Goal: Transaction & Acquisition: Purchase product/service

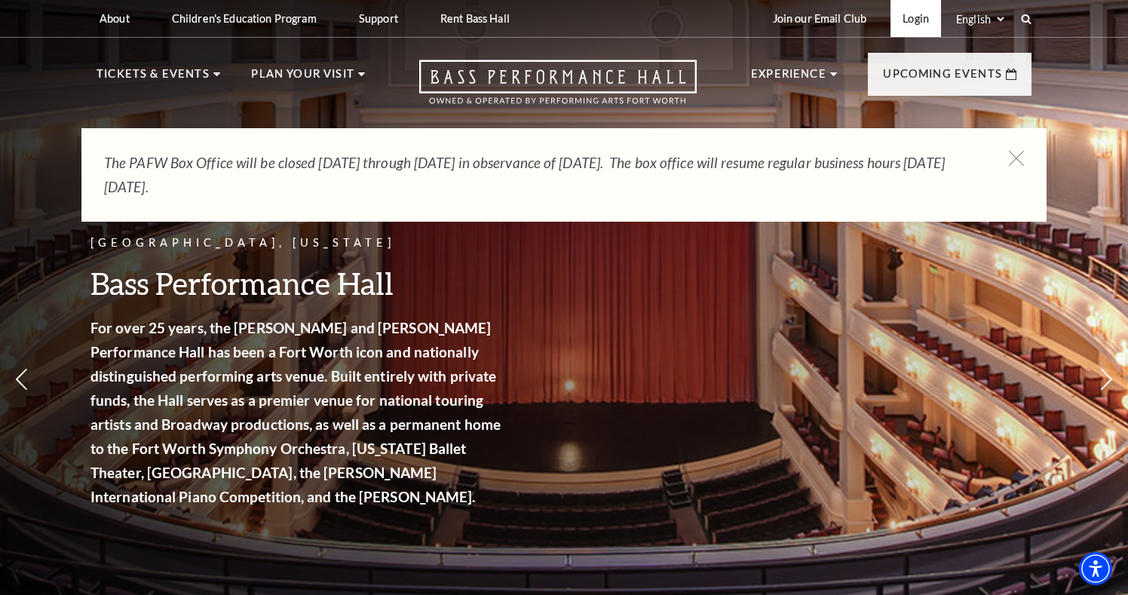
click at [909, 23] on link "Login" at bounding box center [916, 18] width 51 height 37
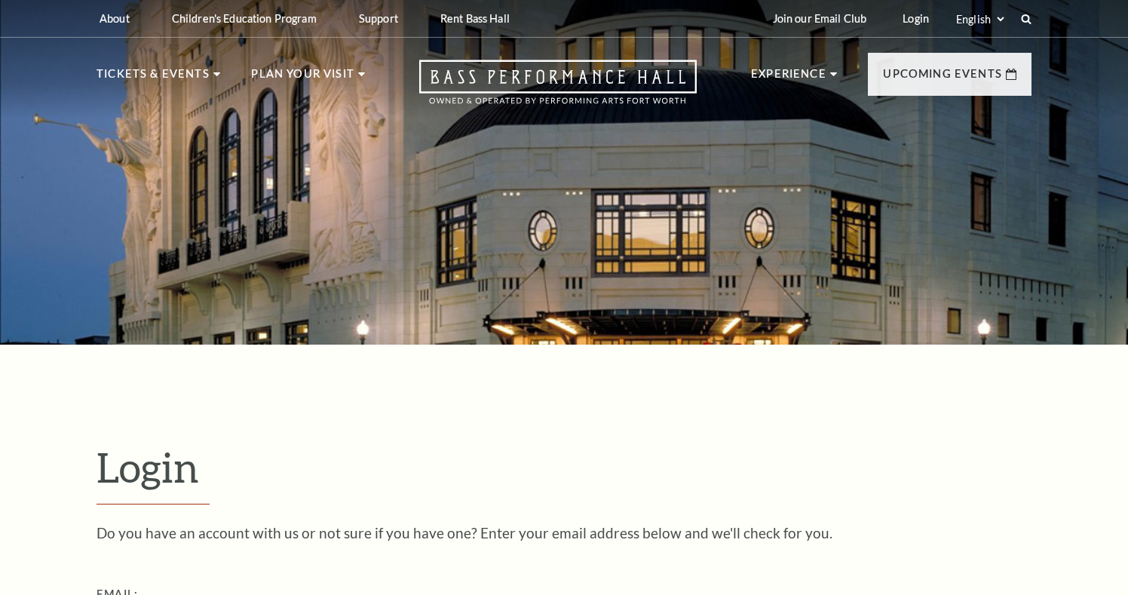
scroll to position [325, 0]
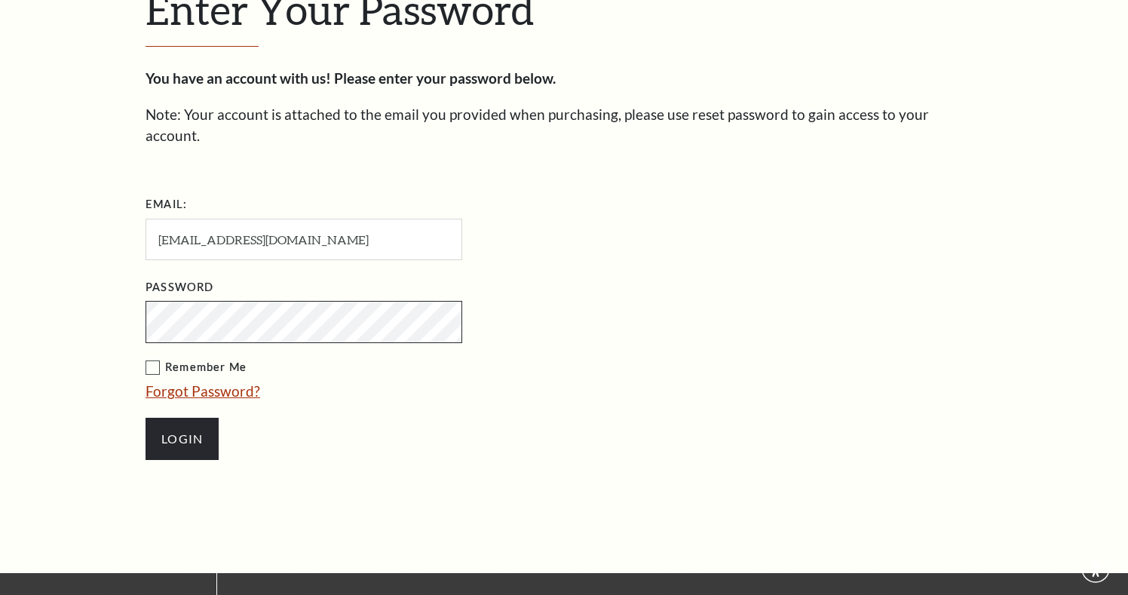
scroll to position [472, 0]
click at [180, 419] on input "Login" at bounding box center [182, 439] width 73 height 42
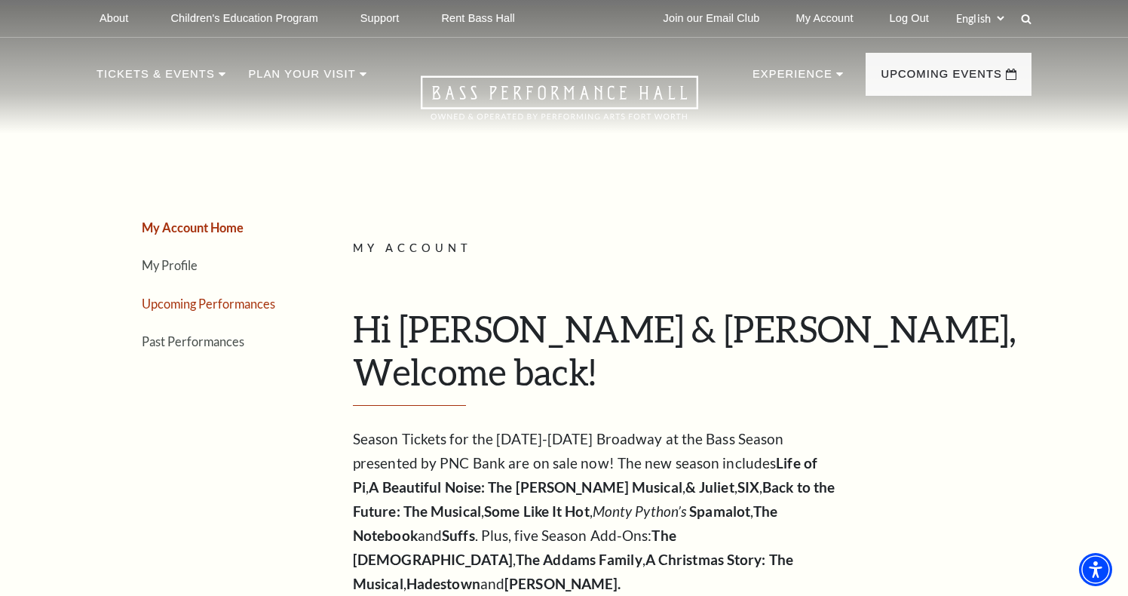
click at [260, 301] on link "Upcoming Performances" at bounding box center [208, 303] width 133 height 14
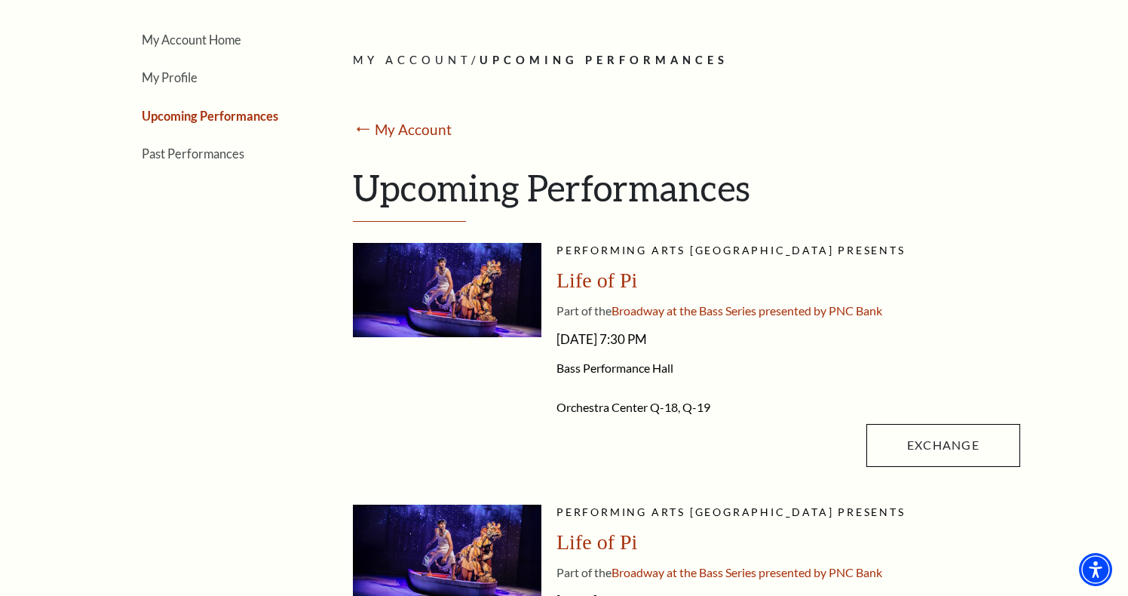
scroll to position [189, 0]
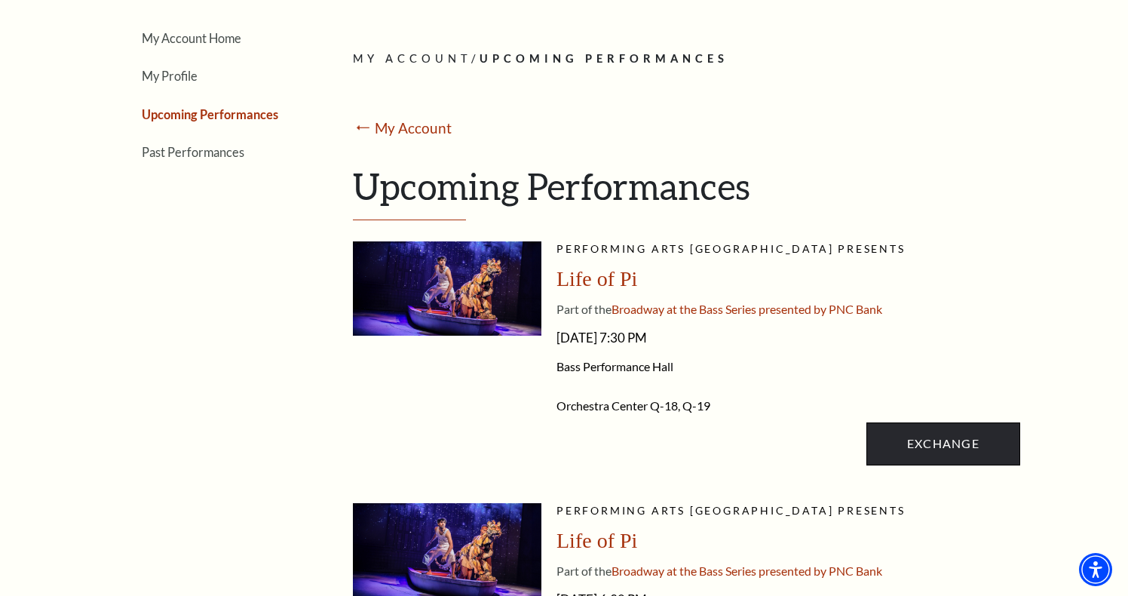
click at [947, 448] on link "Exchange" at bounding box center [944, 443] width 154 height 42
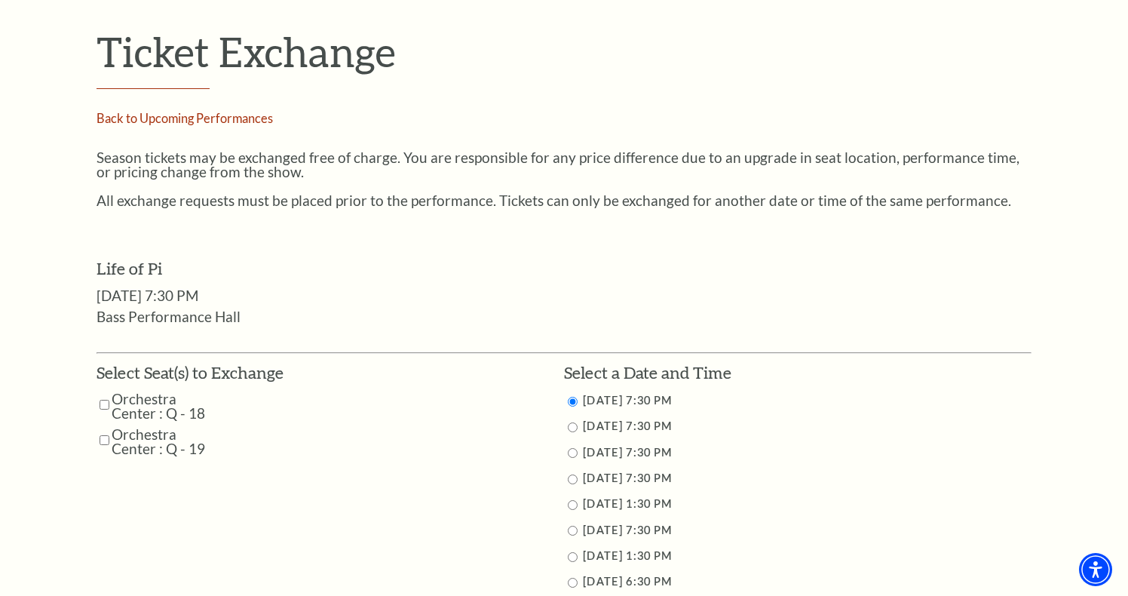
scroll to position [500, 0]
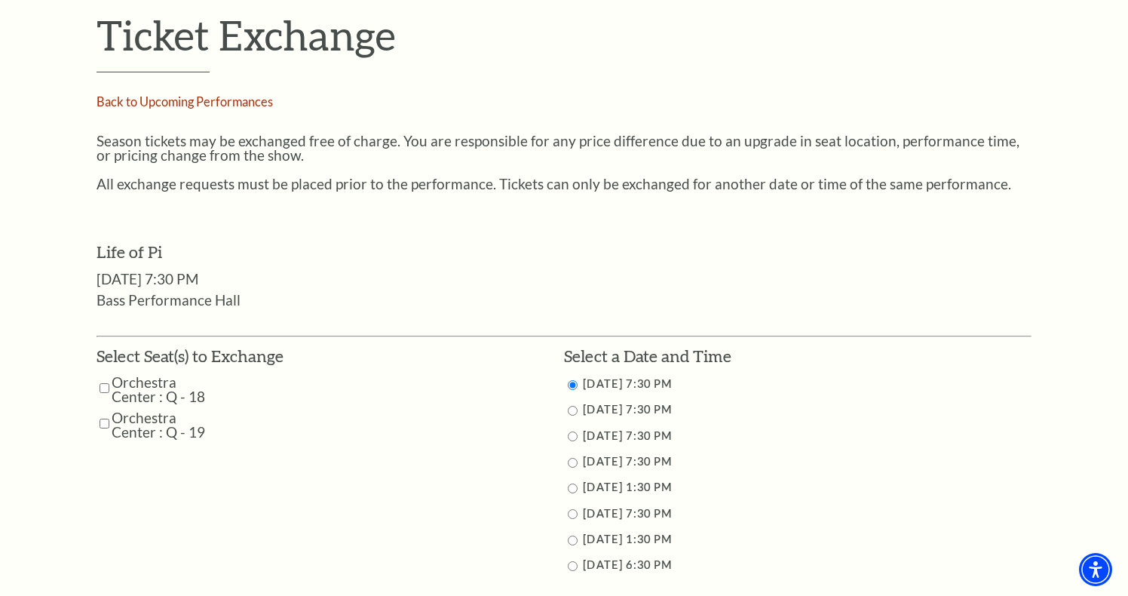
click at [569, 406] on input "9/24/2025 7:30 PM" at bounding box center [573, 411] width 10 height 10
radio input "true"
click at [103, 375] on input "Orchestra Center : Q - 18" at bounding box center [105, 388] width 10 height 26
checkbox input "true"
click at [103, 410] on input "Orchestra Center : Q - 19" at bounding box center [105, 423] width 10 height 26
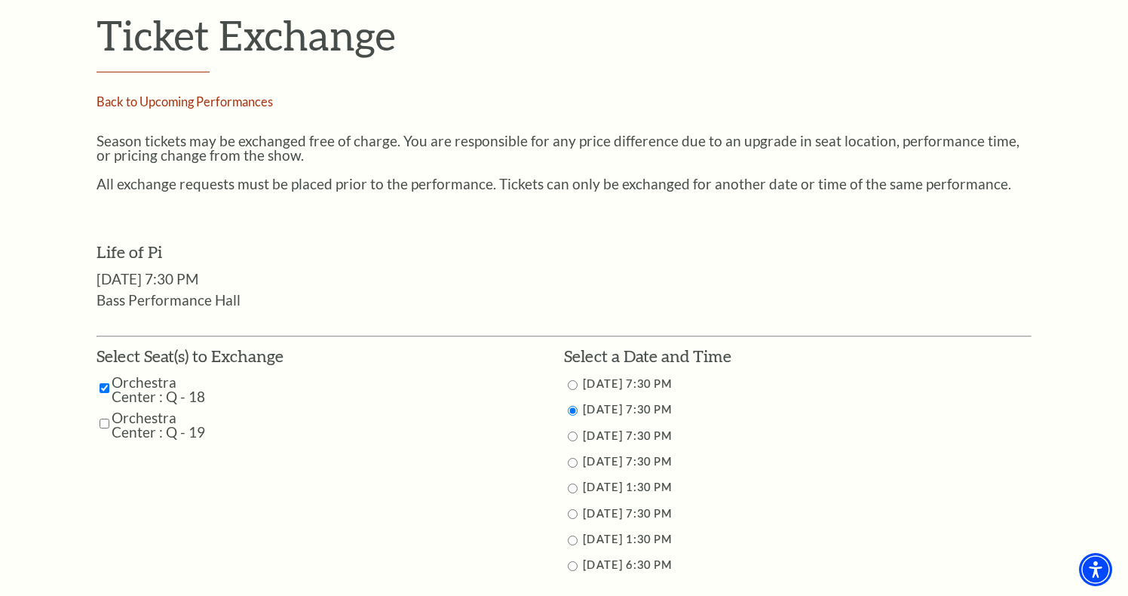
checkbox input "true"
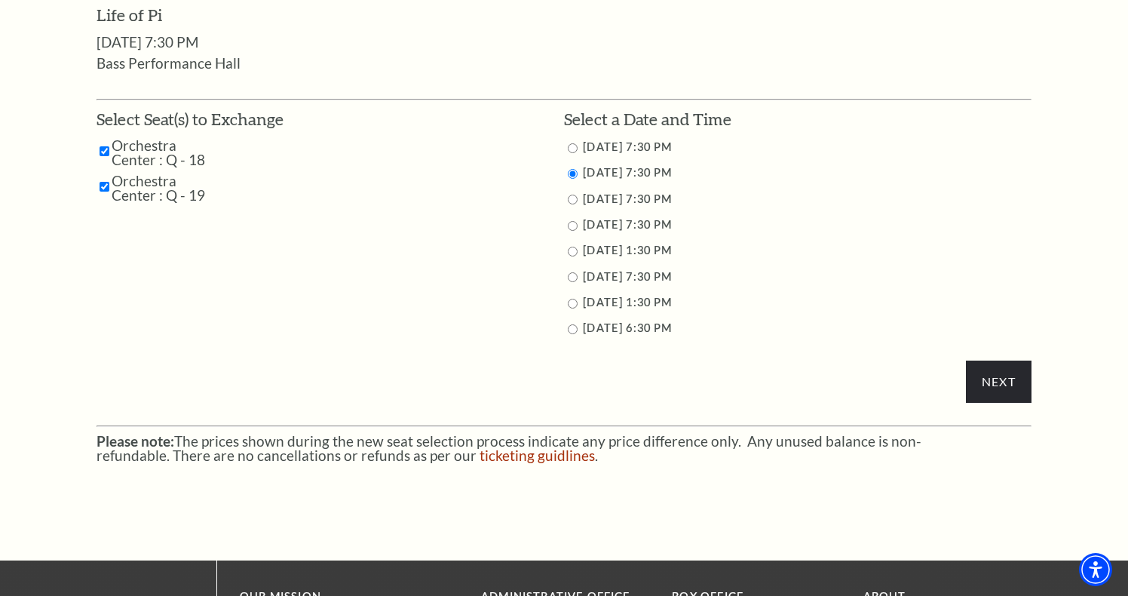
scroll to position [743, 0]
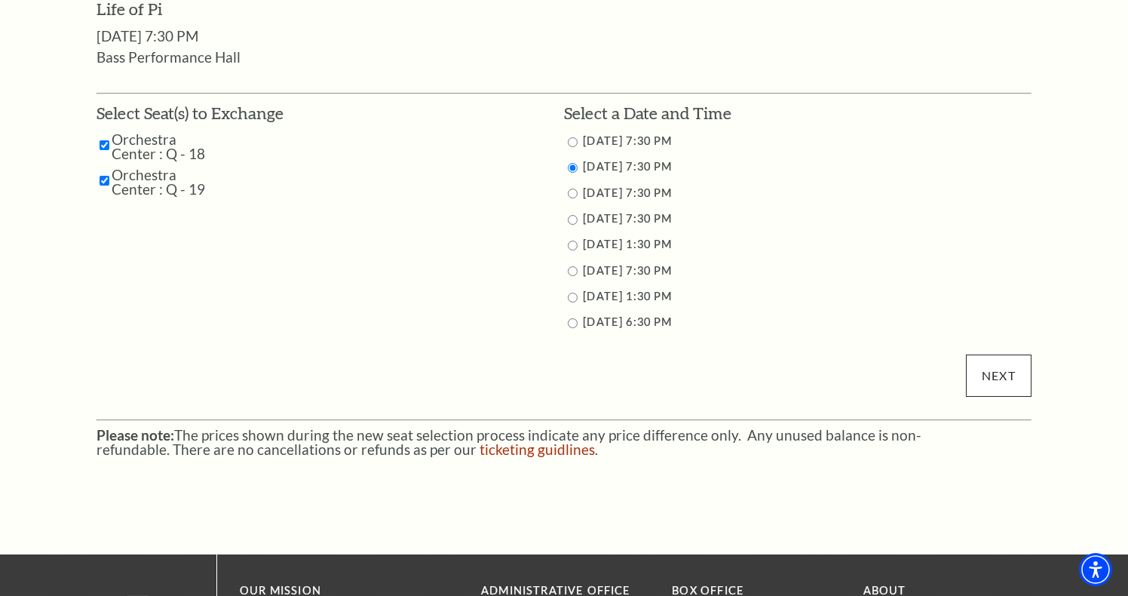
click at [1008, 373] on input "Next" at bounding box center [999, 375] width 66 height 42
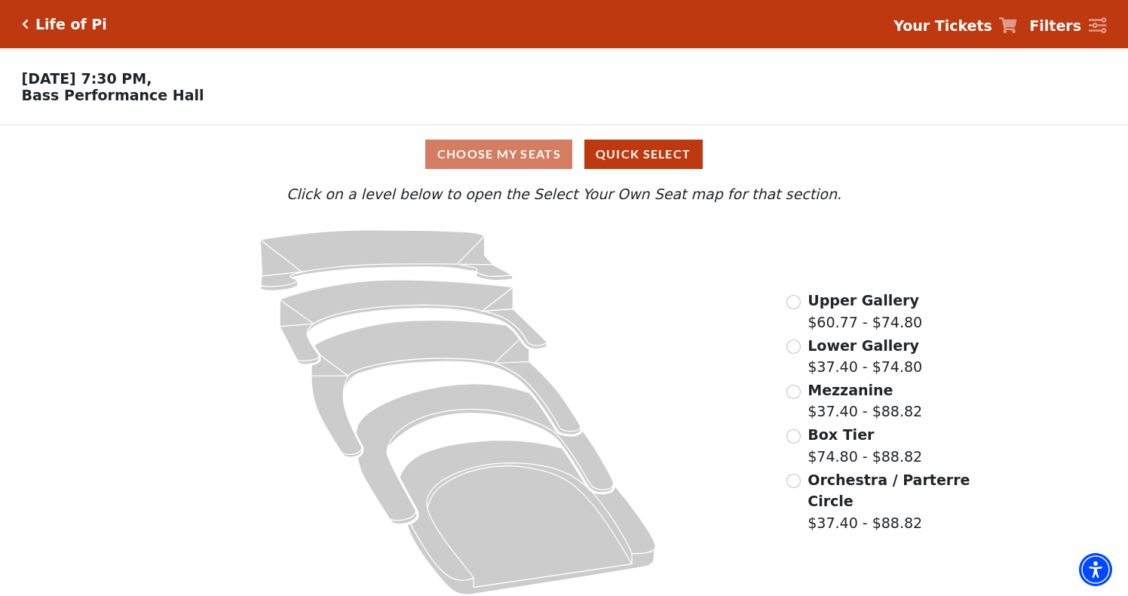
click at [796, 481] on input "Orchestra / Parterre Circle$37.40 - $88.82\a" at bounding box center [794, 481] width 14 height 14
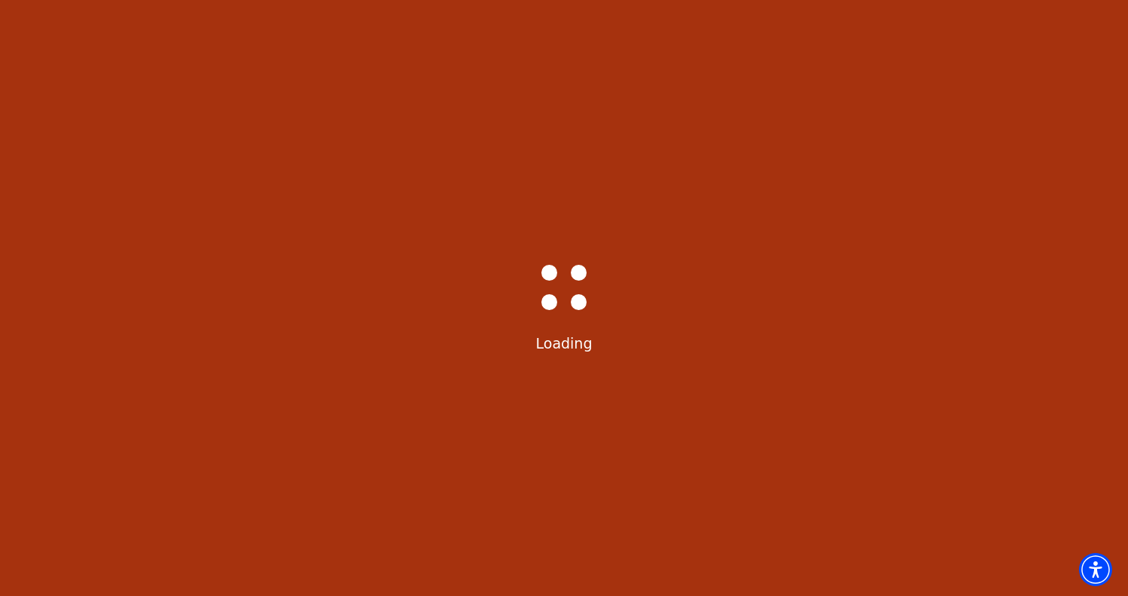
select select "6212"
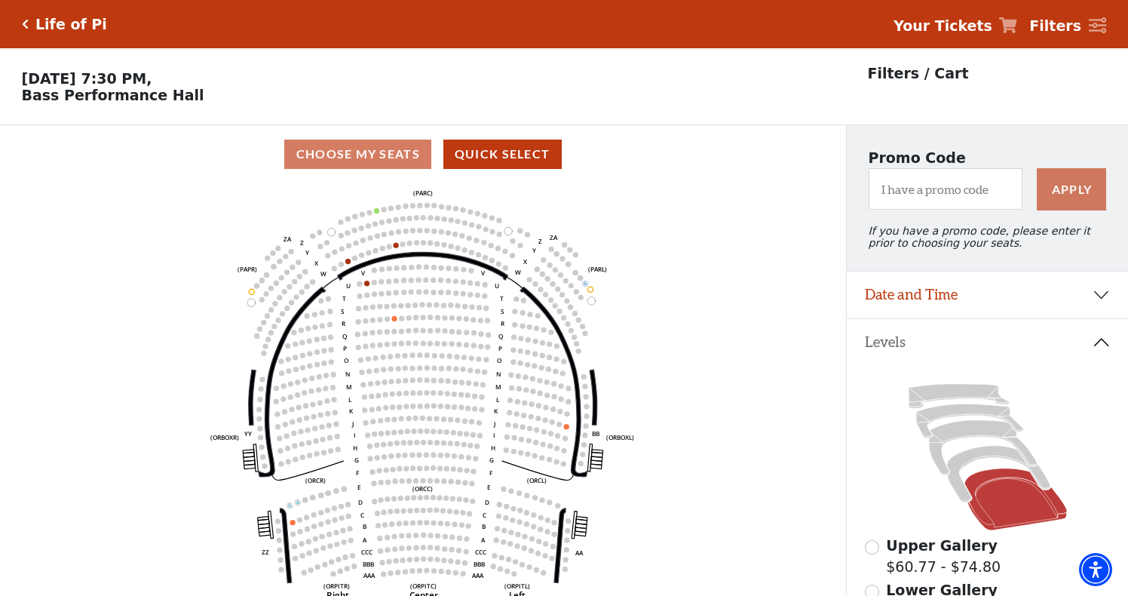
click at [925, 301] on button "Date and Time" at bounding box center [987, 295] width 281 height 47
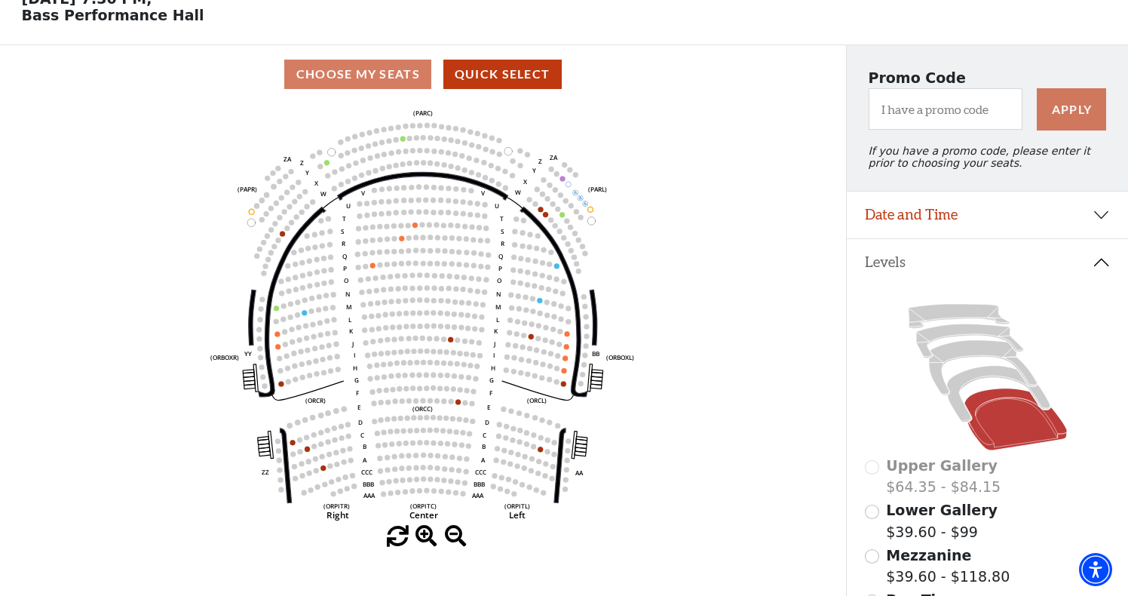
scroll to position [69, 0]
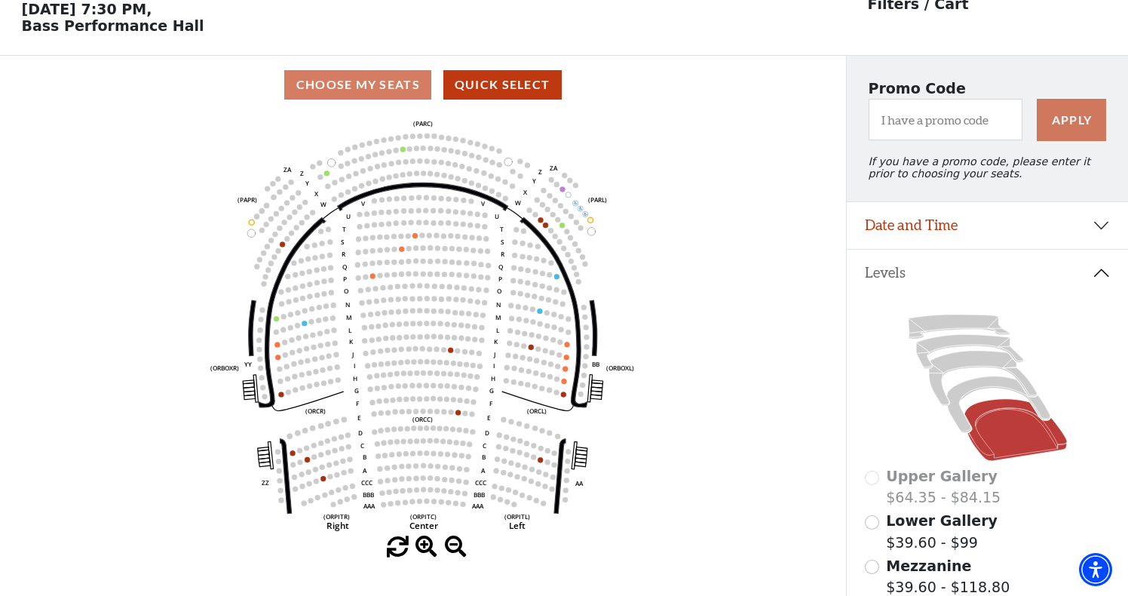
click at [1021, 230] on button "Date and Time" at bounding box center [987, 225] width 281 height 47
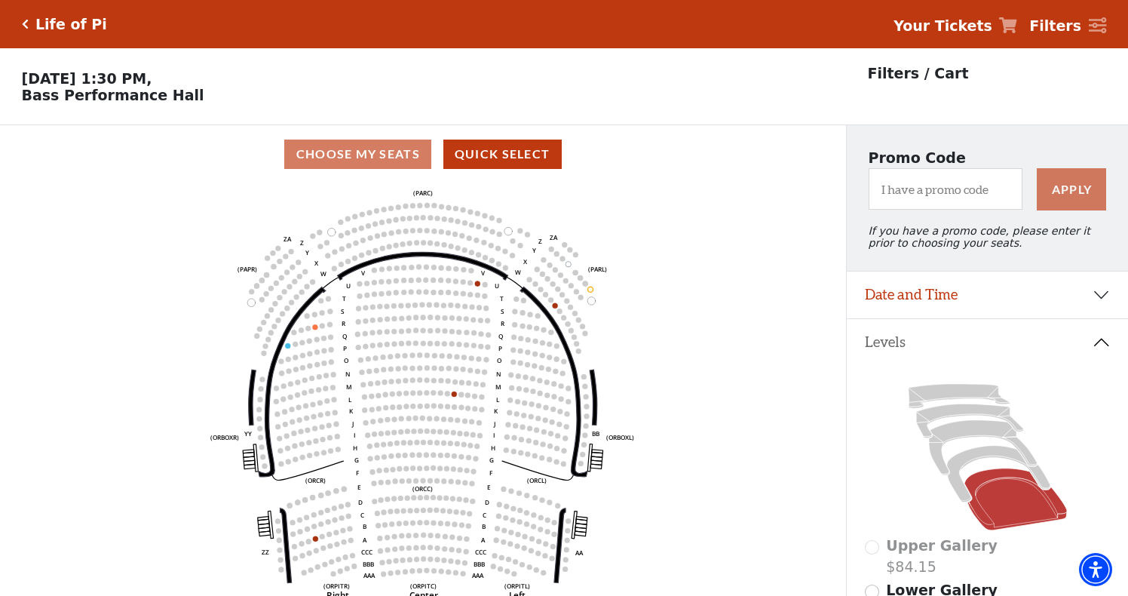
scroll to position [70, 0]
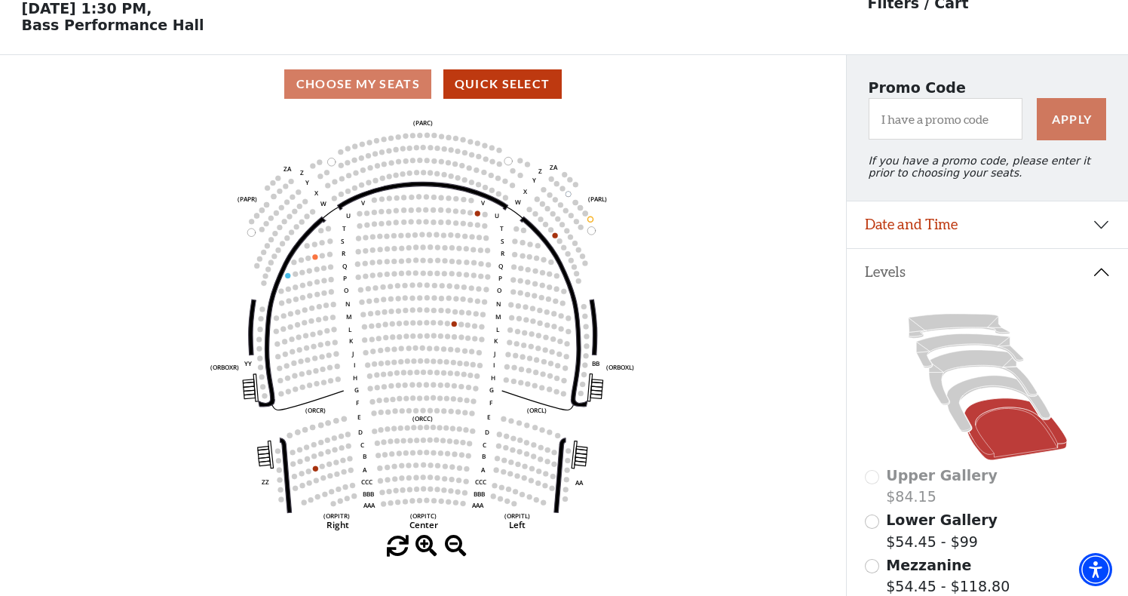
click at [1098, 221] on button "Date and Time" at bounding box center [987, 224] width 281 height 47
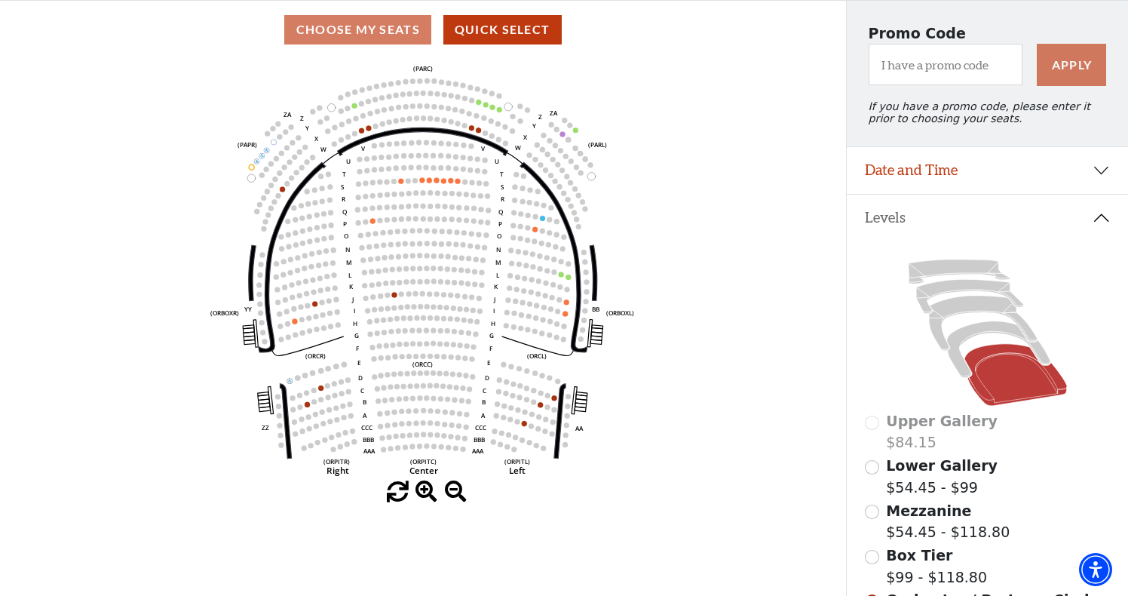
scroll to position [130, 0]
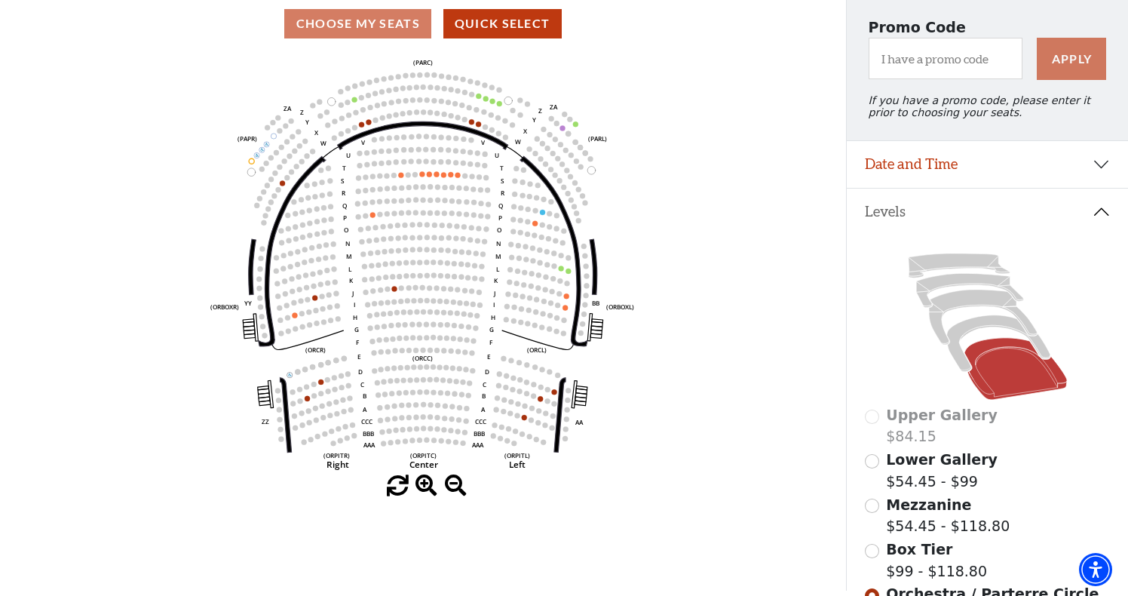
click at [1097, 168] on button "Date and Time" at bounding box center [987, 164] width 281 height 47
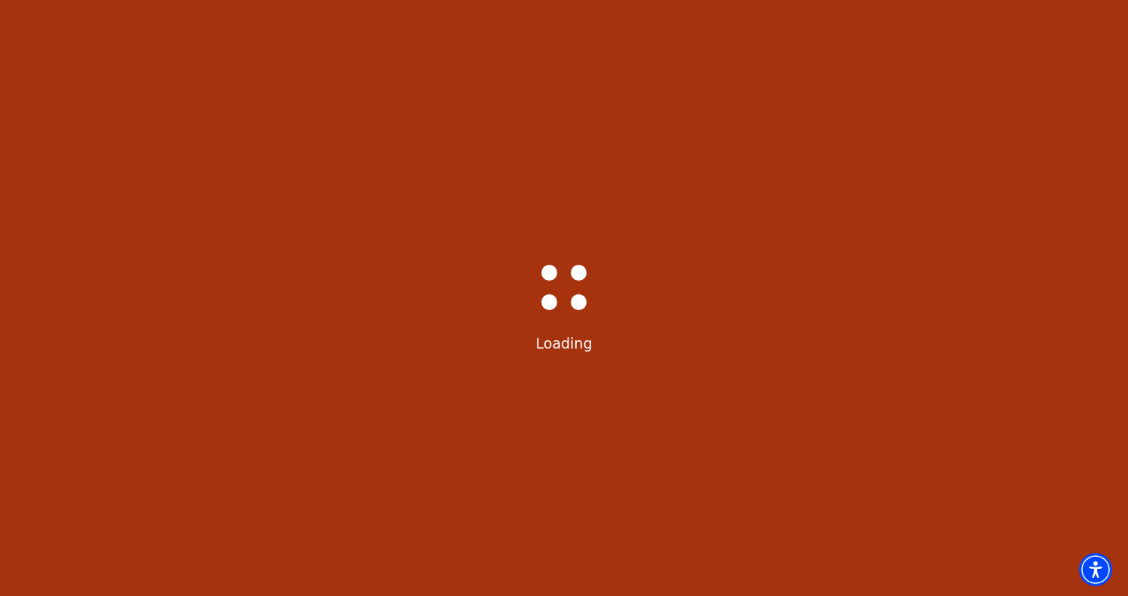
select select "6214"
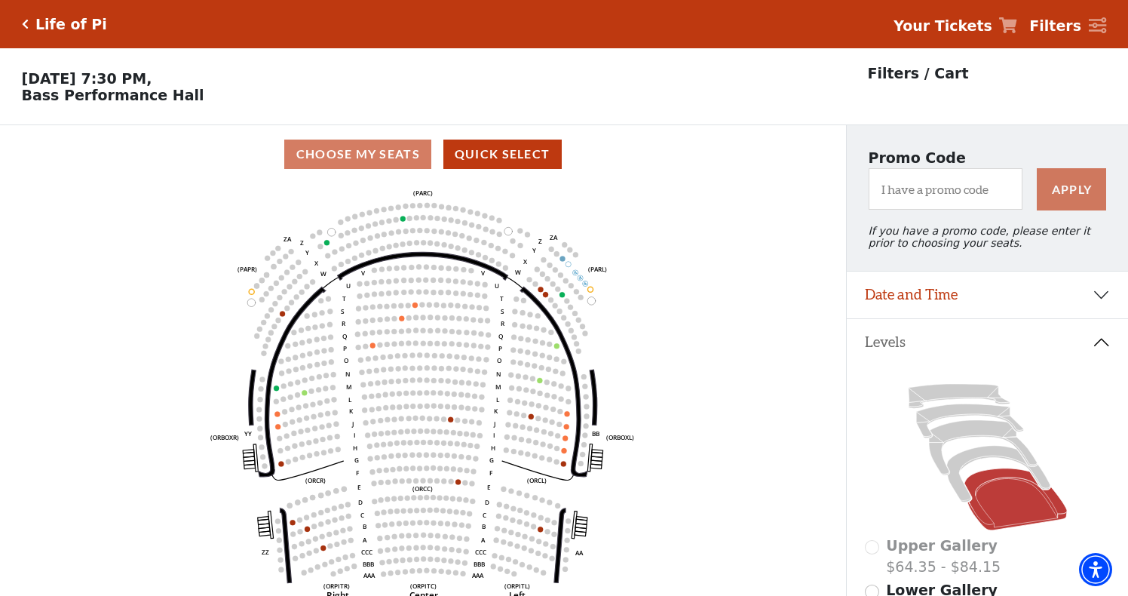
scroll to position [70, 0]
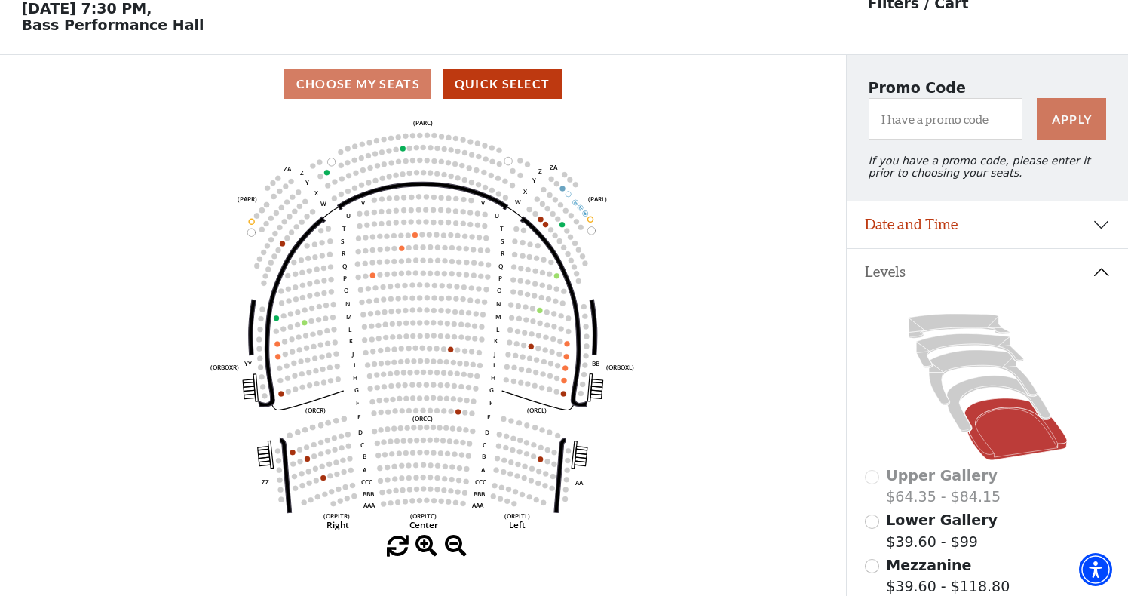
click at [1100, 223] on button "Date and Time" at bounding box center [987, 224] width 281 height 47
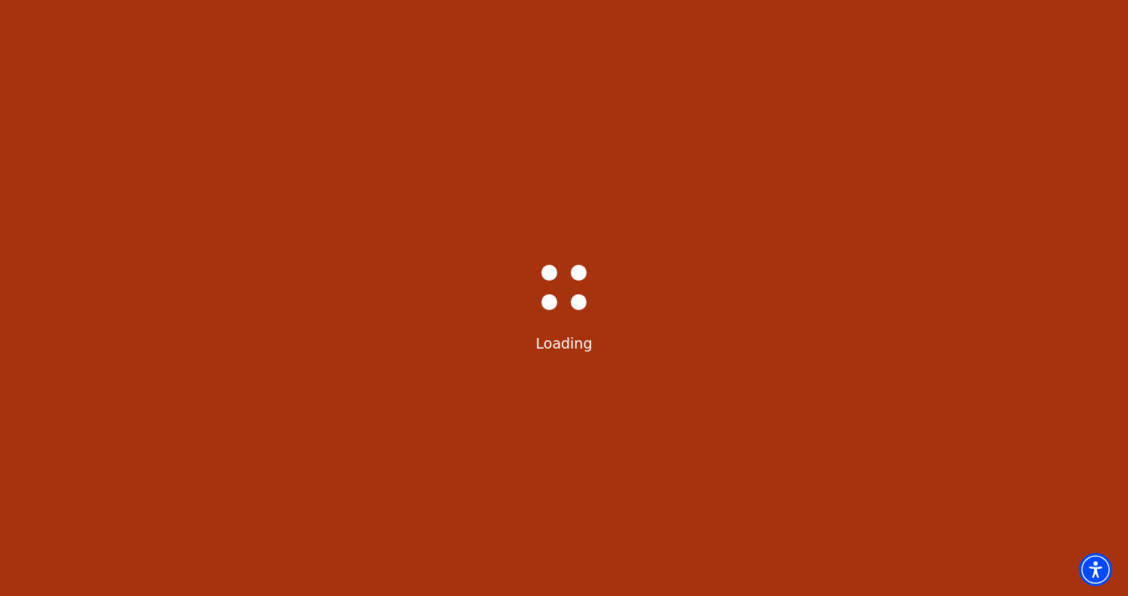
select select "6217"
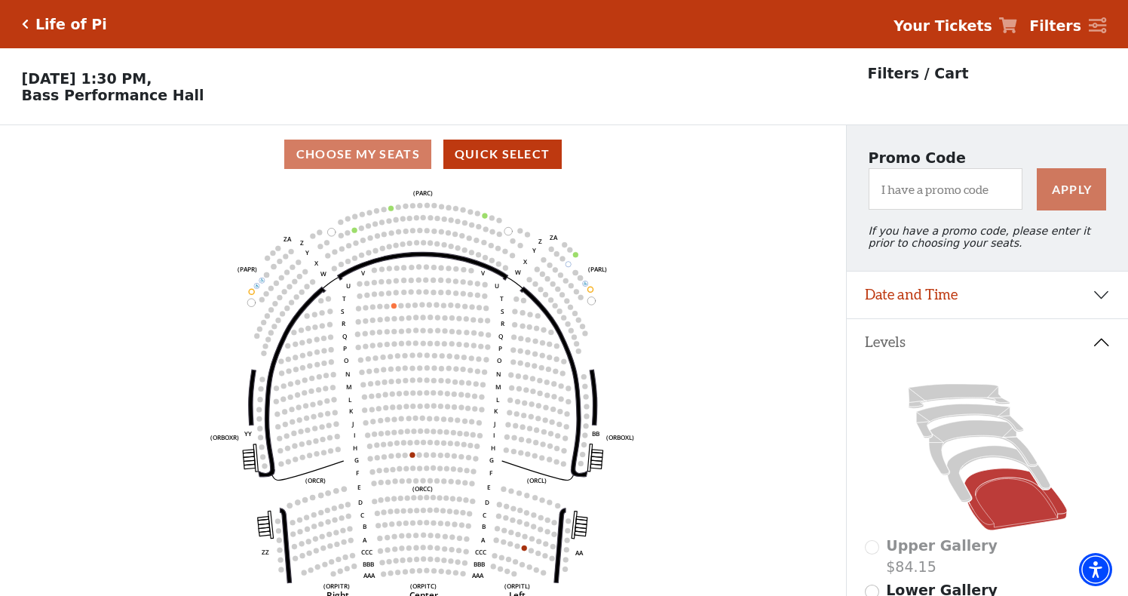
scroll to position [70, 0]
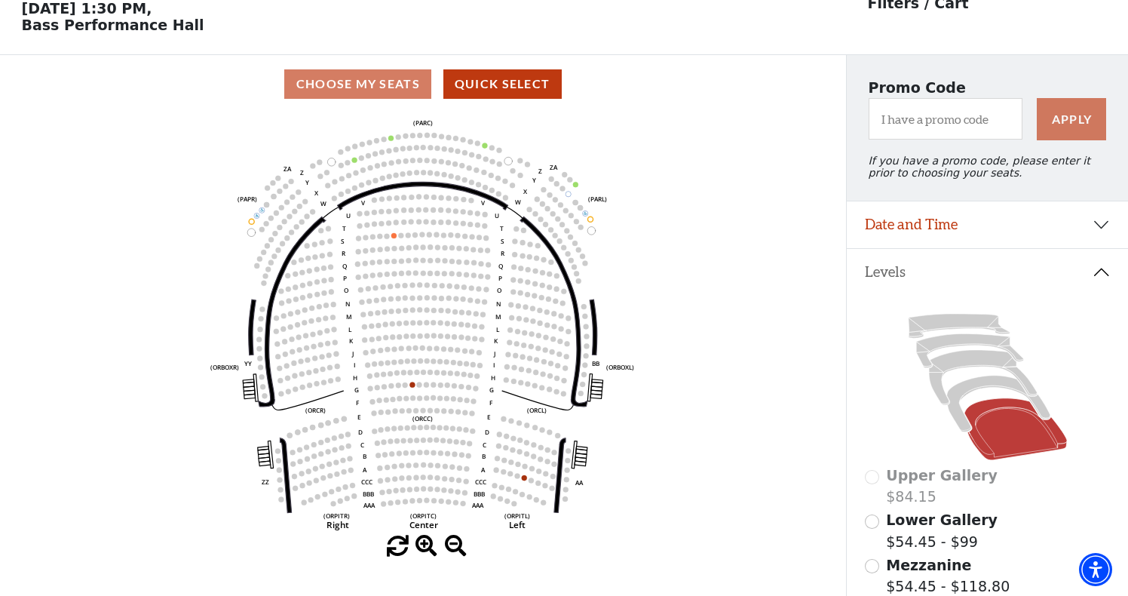
click at [1096, 220] on button "Date and Time" at bounding box center [987, 224] width 281 height 47
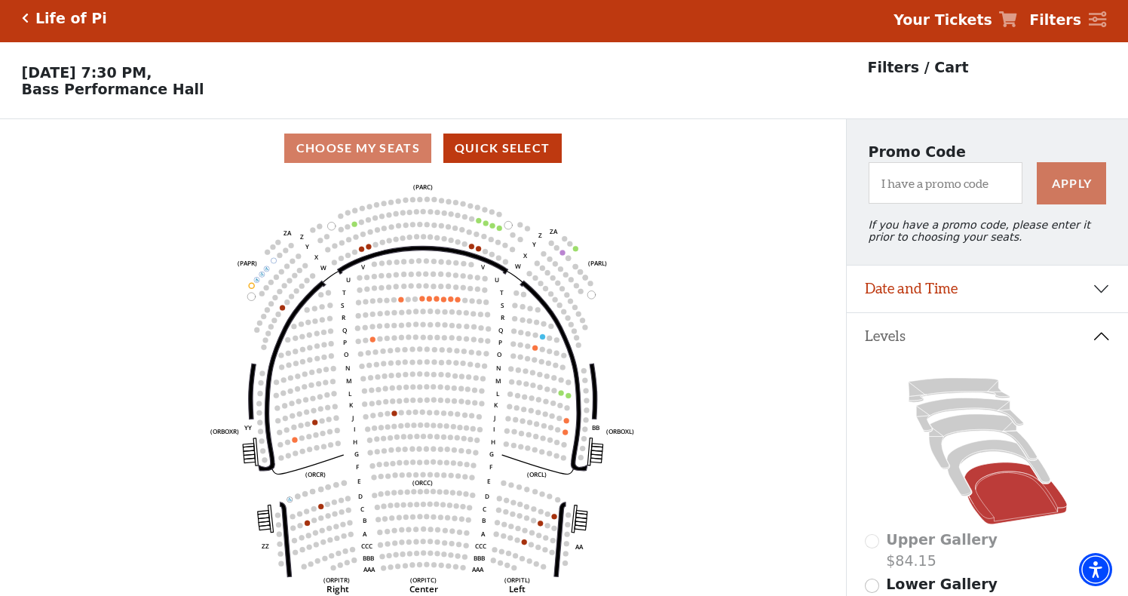
scroll to position [70, 0]
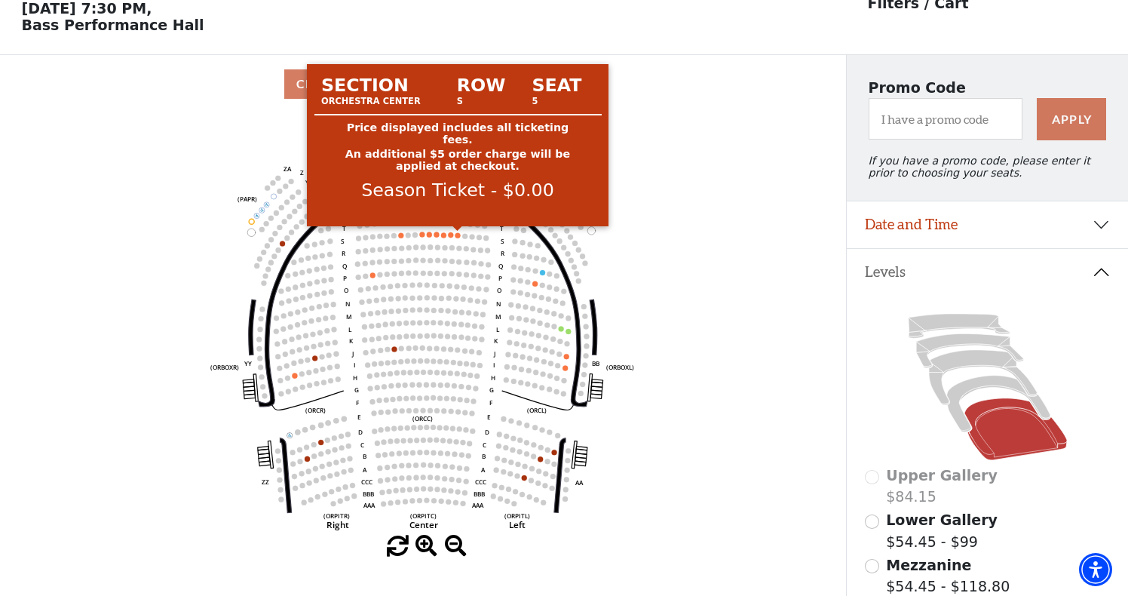
click at [458, 234] on circle at bounding box center [458, 234] width 5 height 5
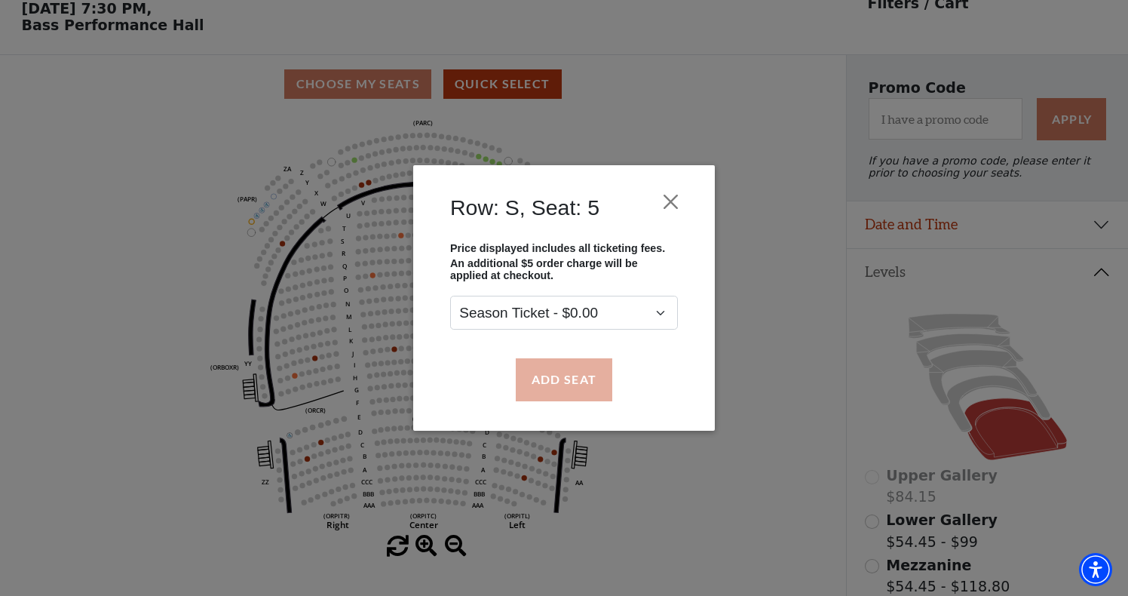
click at [579, 386] on button "Add Seat" at bounding box center [564, 379] width 97 height 42
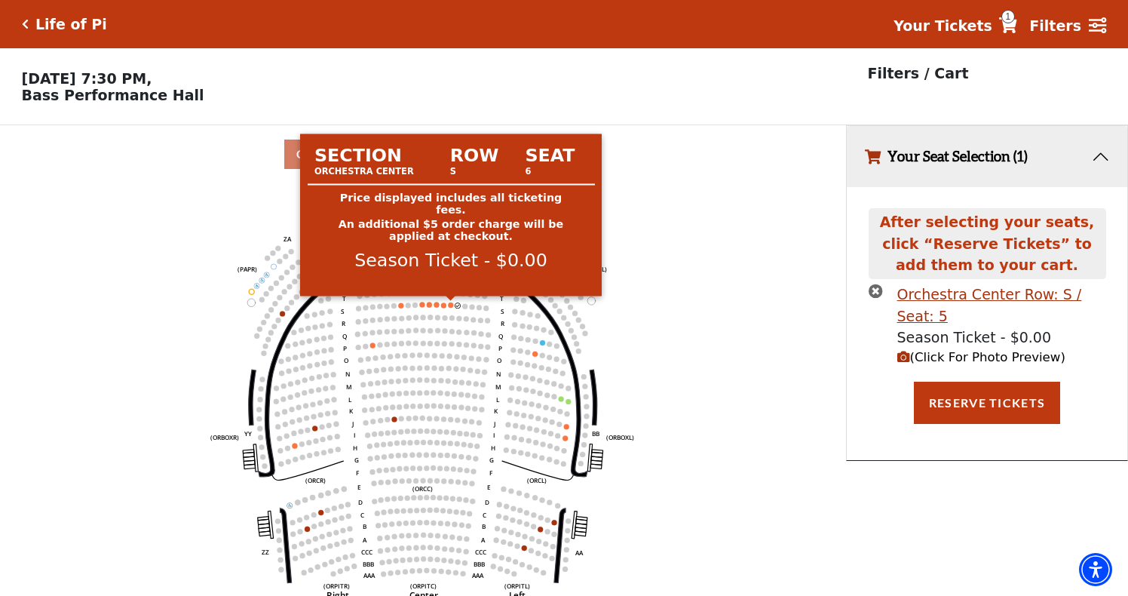
click at [450, 305] on circle at bounding box center [450, 304] width 5 height 5
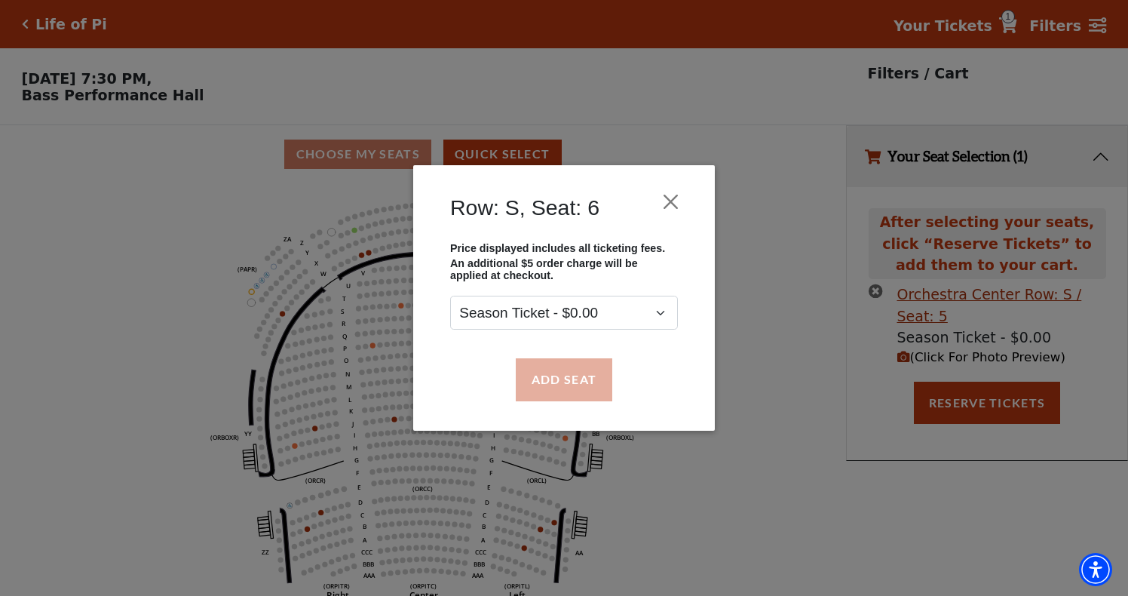
click at [563, 376] on button "Add Seat" at bounding box center [564, 379] width 97 height 42
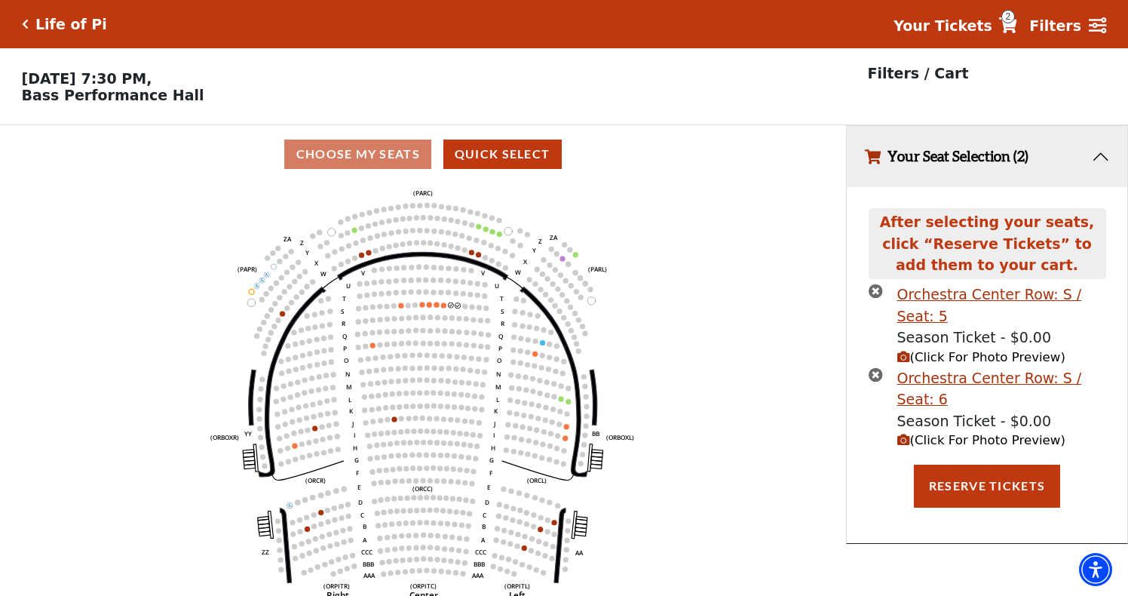
click at [1102, 161] on button "Your Seat Selection (2)" at bounding box center [987, 156] width 281 height 61
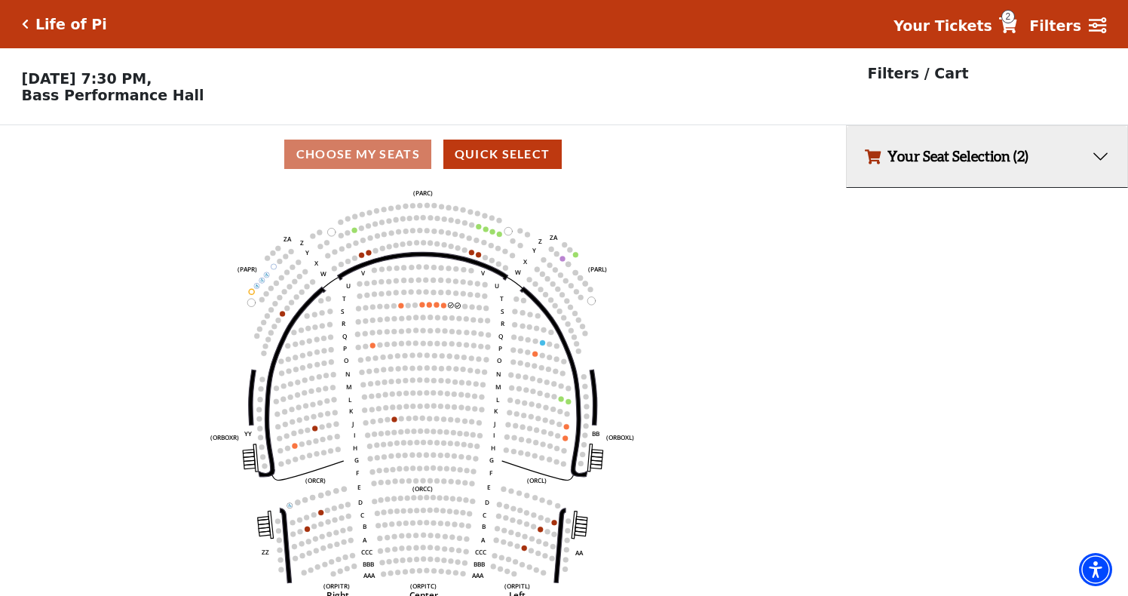
click at [1102, 161] on button "Your Seat Selection (2)" at bounding box center [987, 156] width 281 height 61
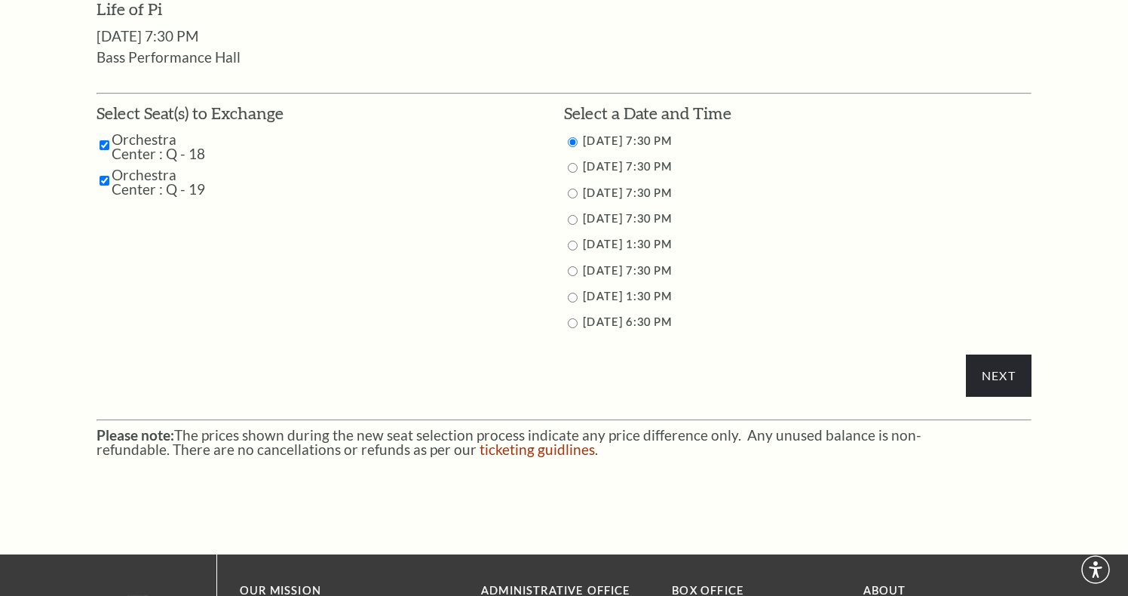
scroll to position [743, 0]
click at [569, 164] on input "9/24/2025 7:30 PM" at bounding box center [573, 168] width 10 height 10
radio input "true"
click at [1007, 370] on input "Next" at bounding box center [999, 375] width 66 height 42
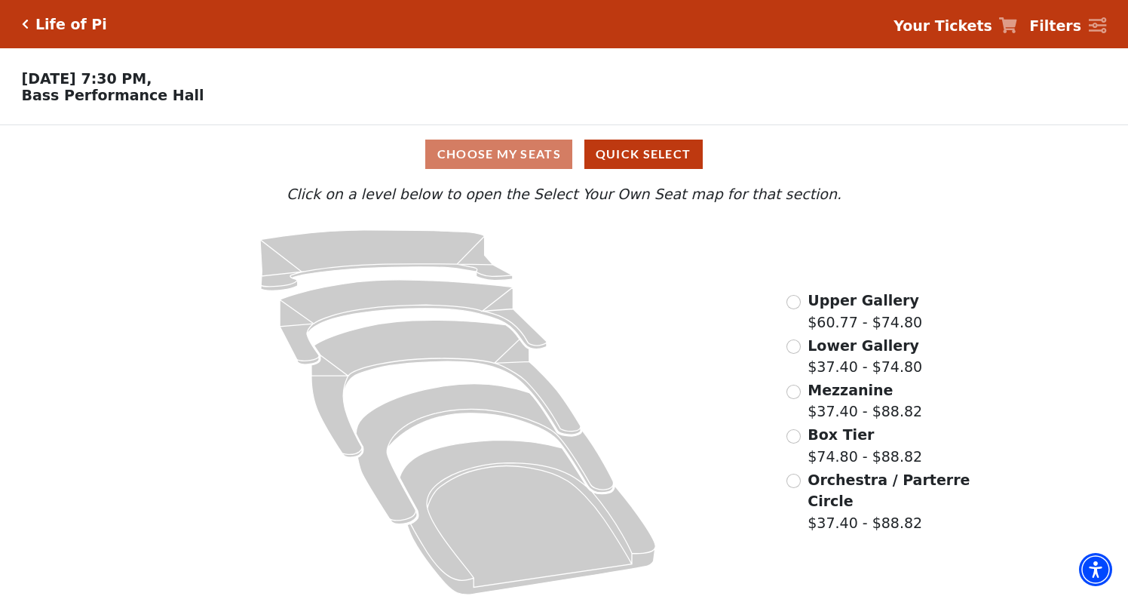
click at [793, 477] on input "Orchestra / Parterre Circle$37.40 - $88.82\a" at bounding box center [794, 481] width 14 height 14
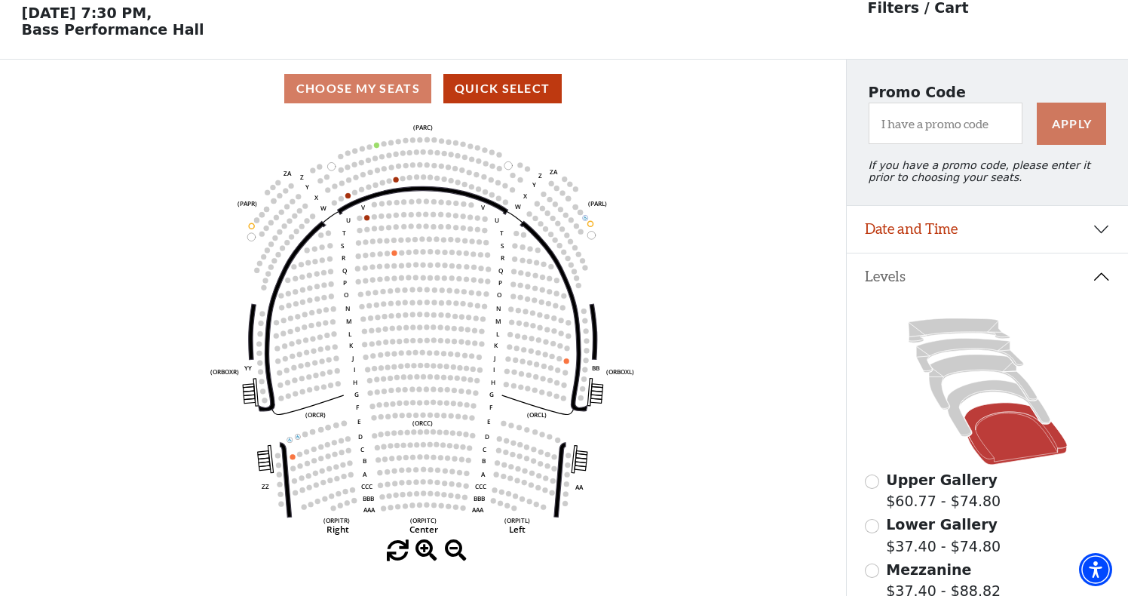
scroll to position [64, 0]
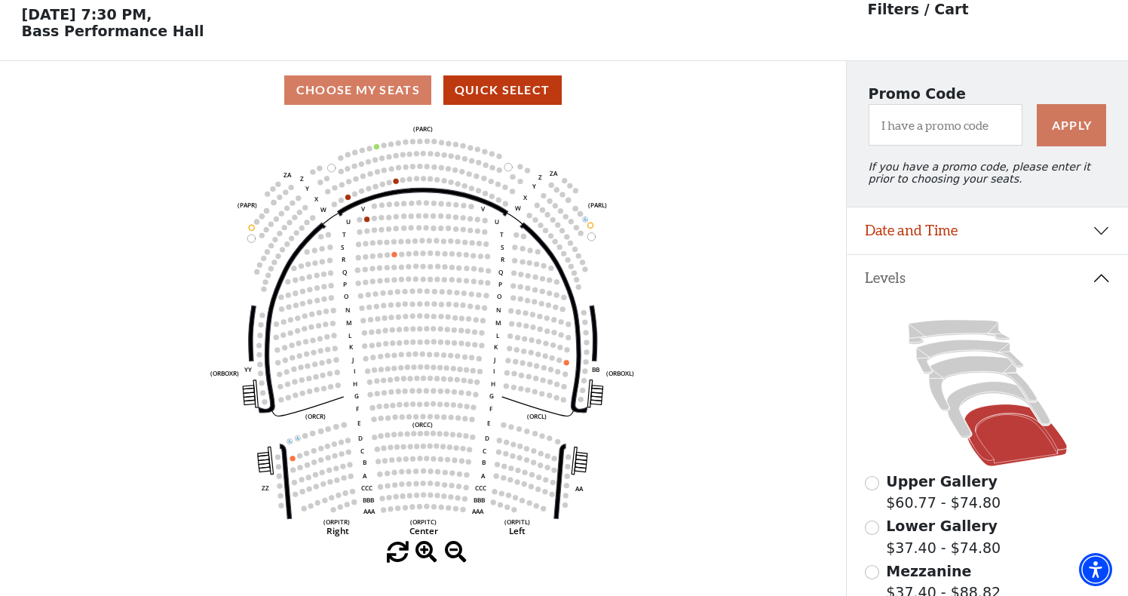
click at [1098, 234] on button "Date and Time" at bounding box center [987, 230] width 281 height 47
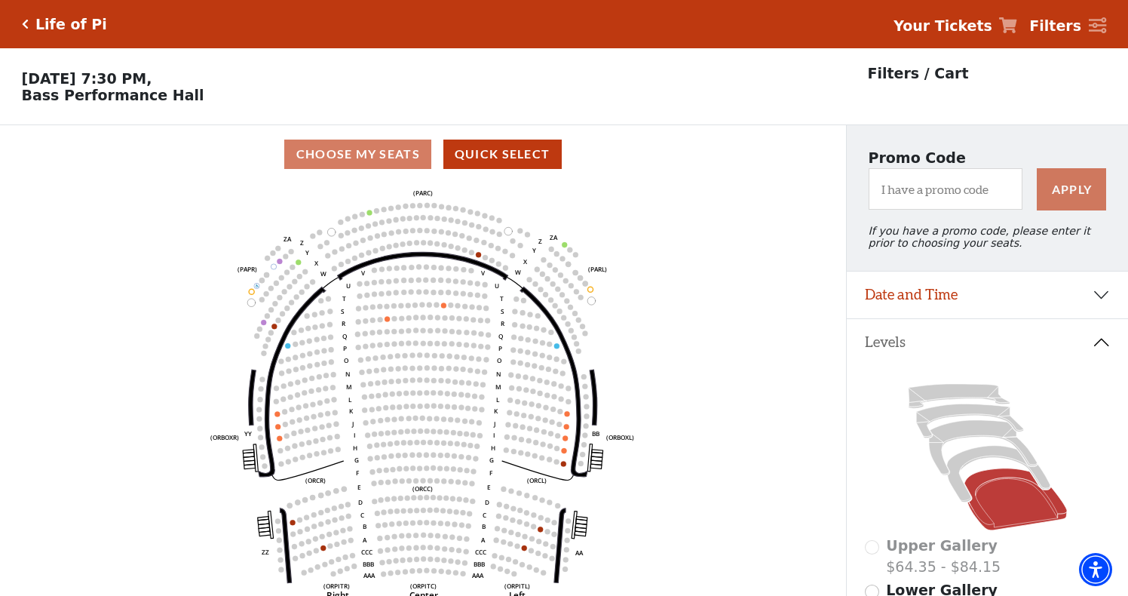
click at [1098, 299] on button "Date and Time" at bounding box center [987, 295] width 281 height 47
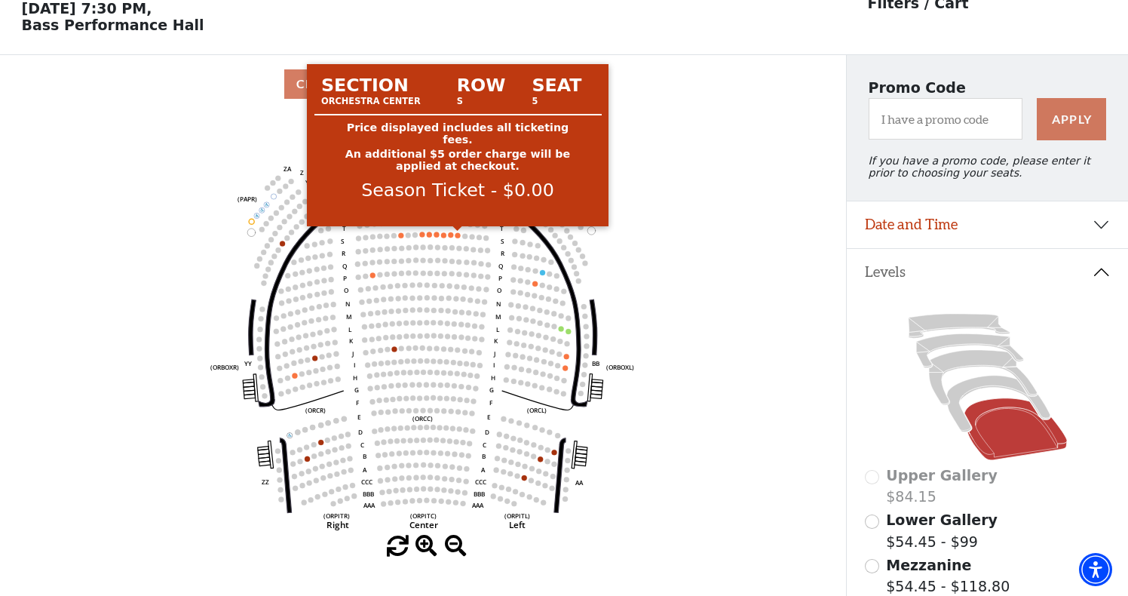
click at [458, 235] on circle at bounding box center [458, 234] width 5 height 5
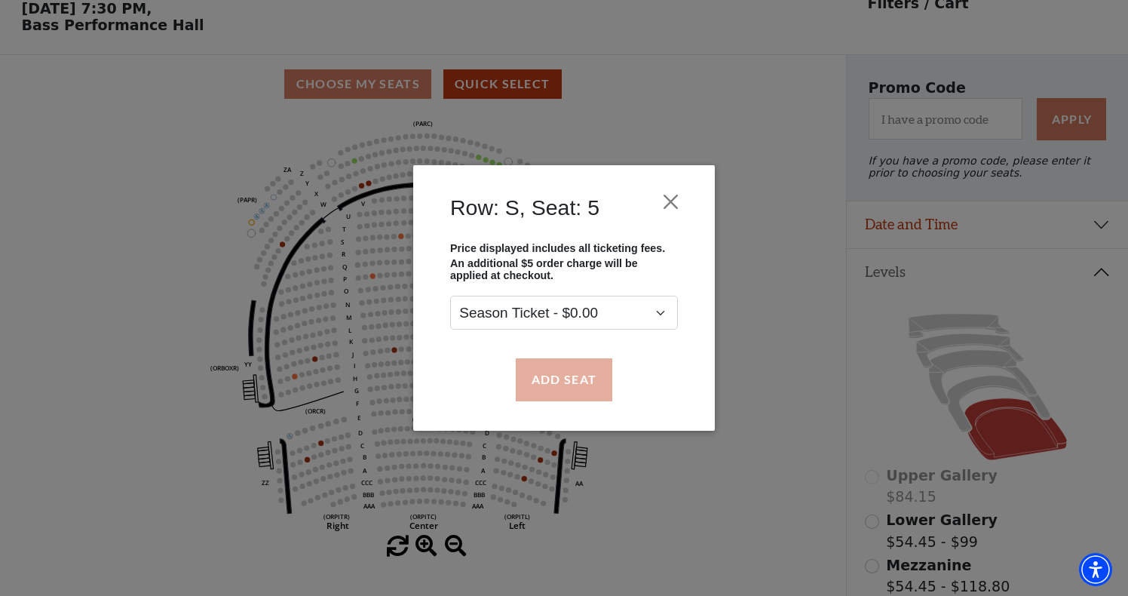
click at [573, 389] on button "Add Seat" at bounding box center [564, 379] width 97 height 42
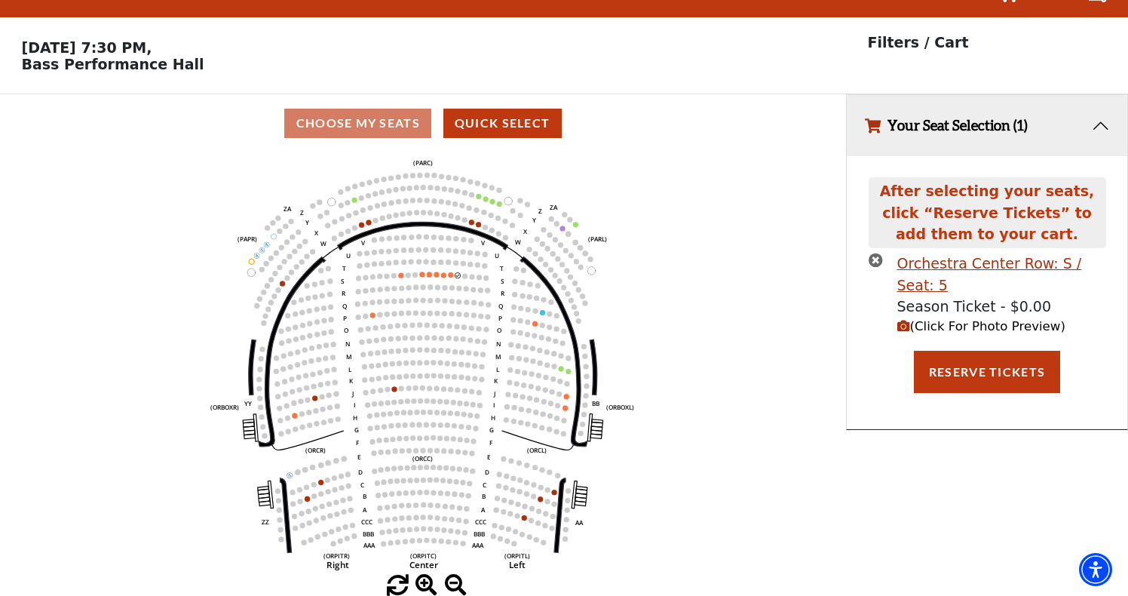
scroll to position [0, 0]
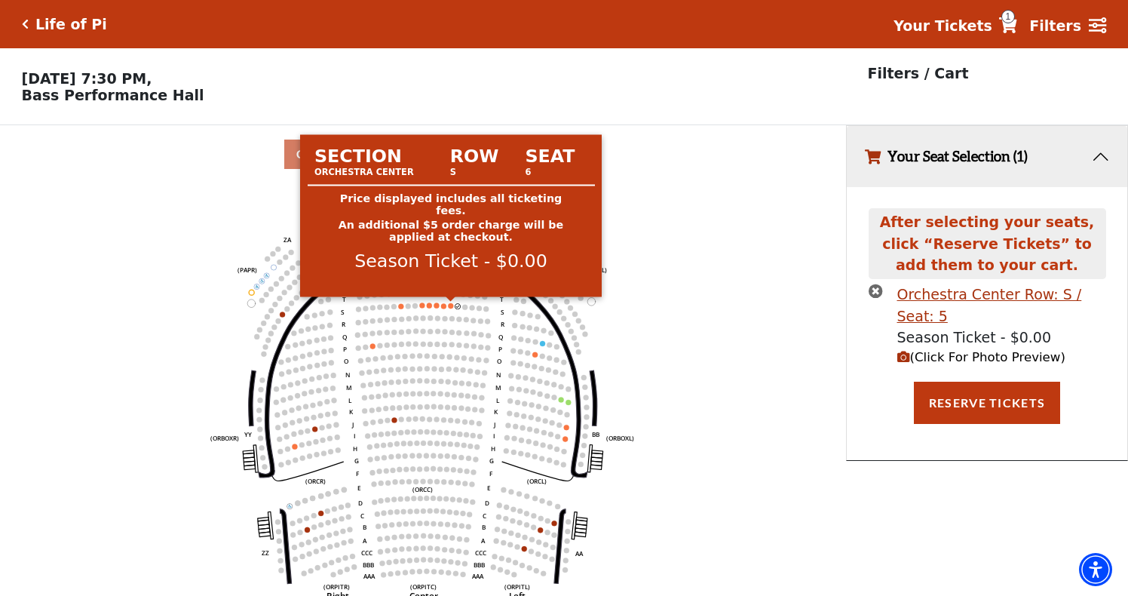
click at [451, 305] on circle at bounding box center [450, 305] width 5 height 5
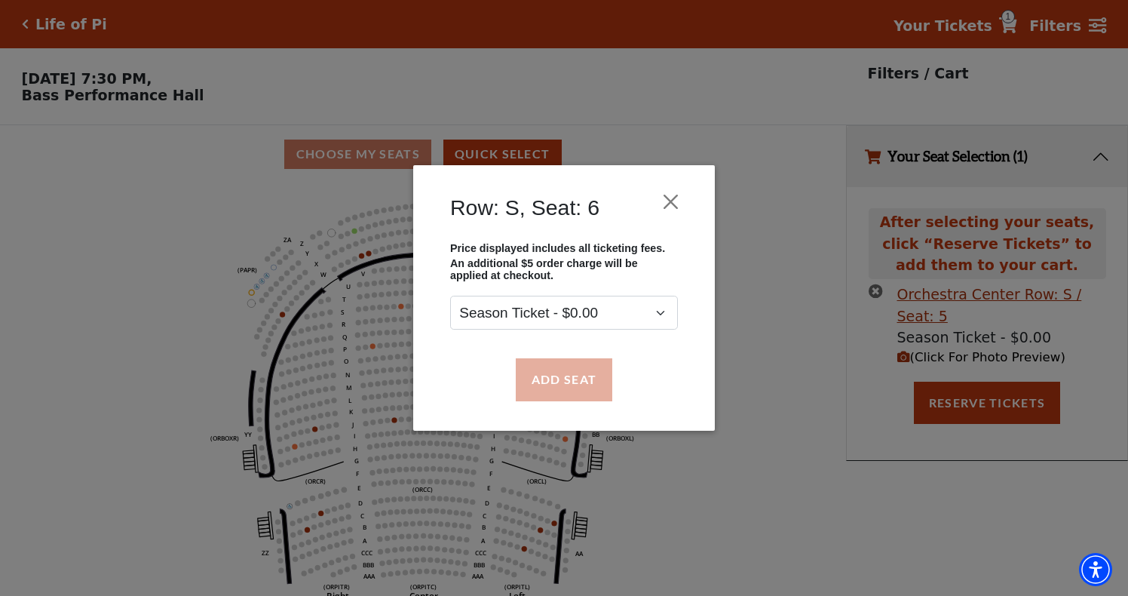
click at [572, 378] on button "Add Seat" at bounding box center [564, 379] width 97 height 42
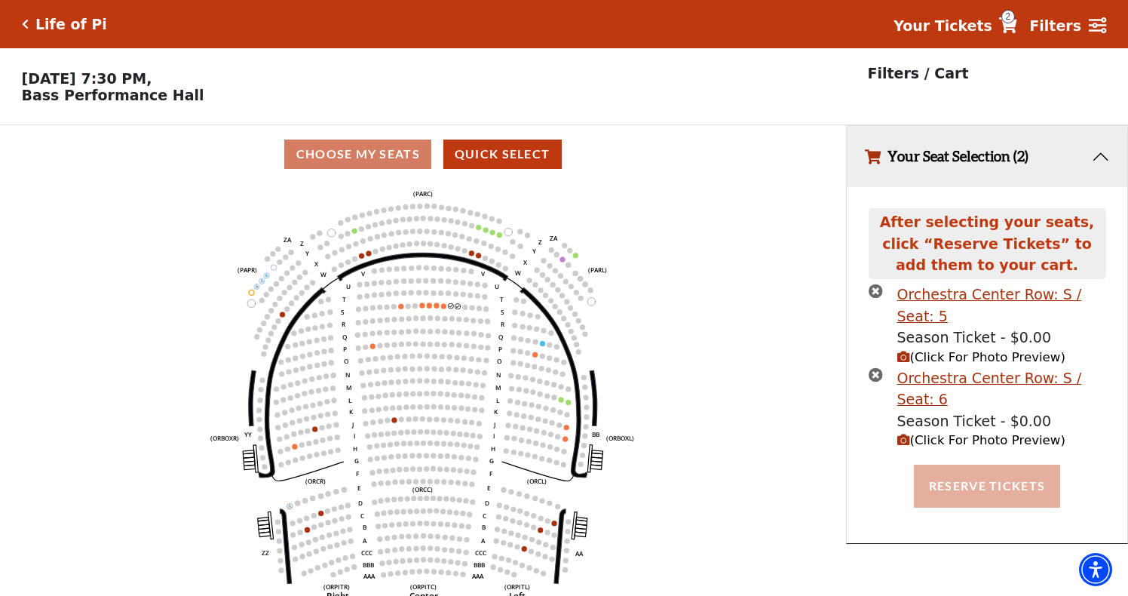
click at [977, 483] on button "Reserve Tickets" at bounding box center [987, 486] width 146 height 42
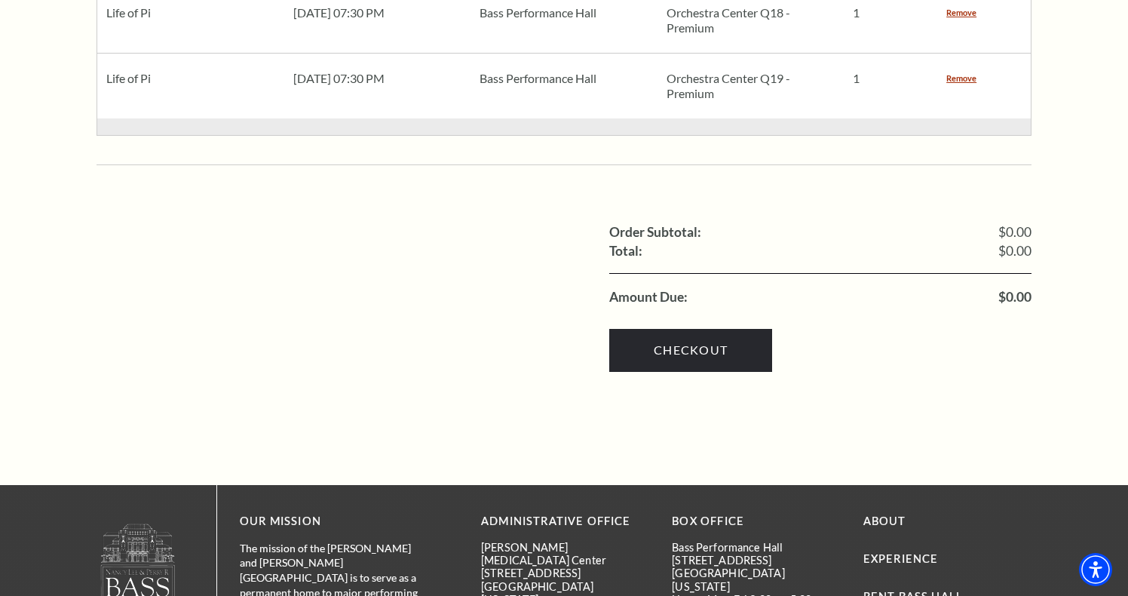
scroll to position [1081, 0]
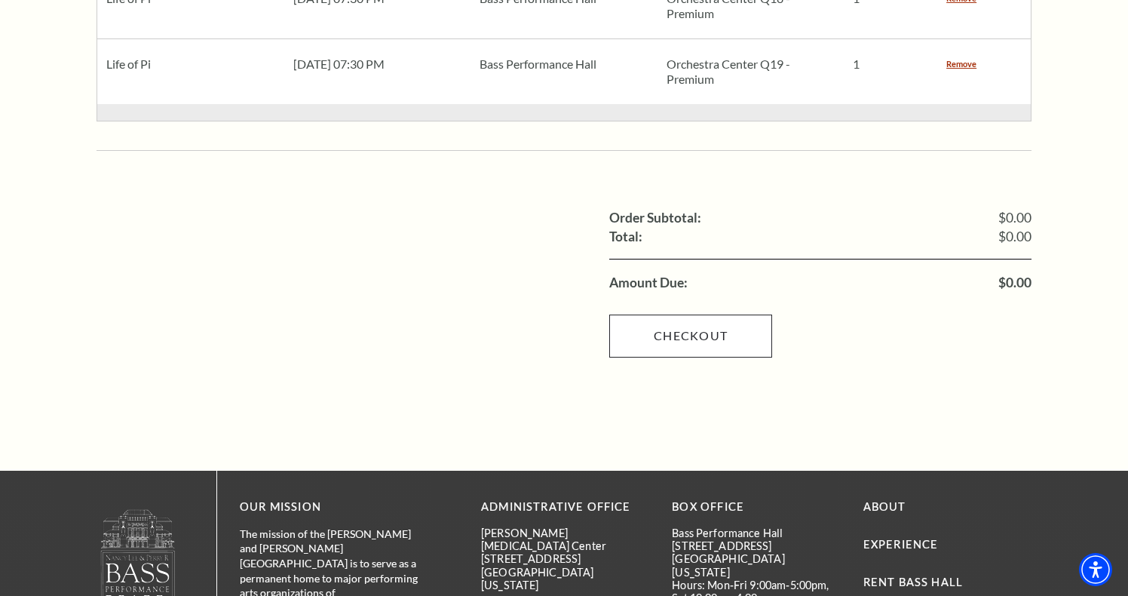
click at [705, 315] on link "Checkout" at bounding box center [690, 336] width 163 height 42
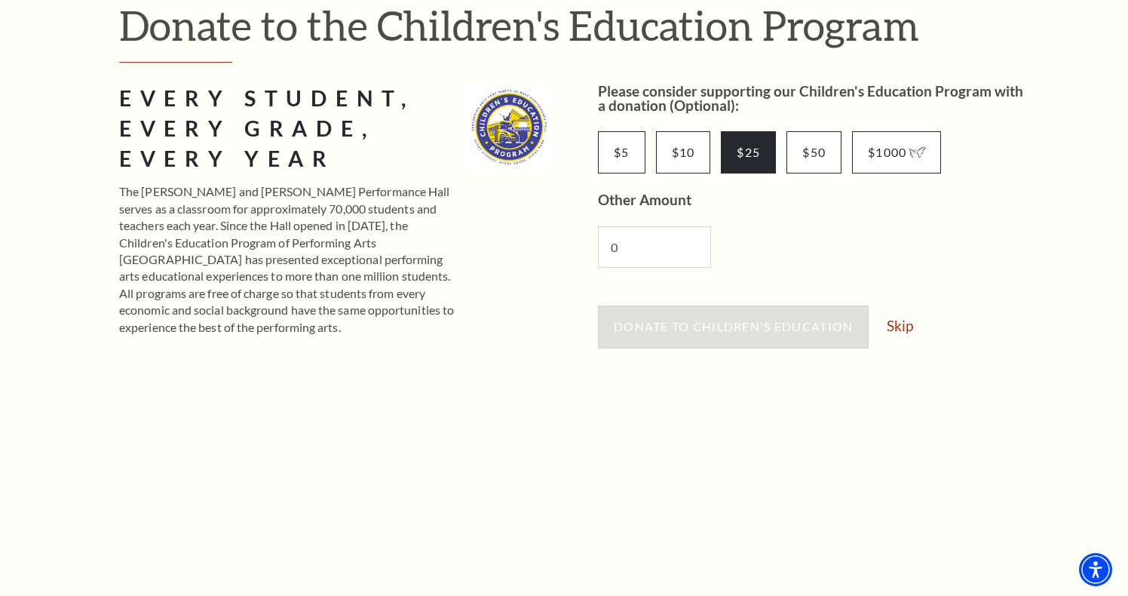
scroll to position [437, 0]
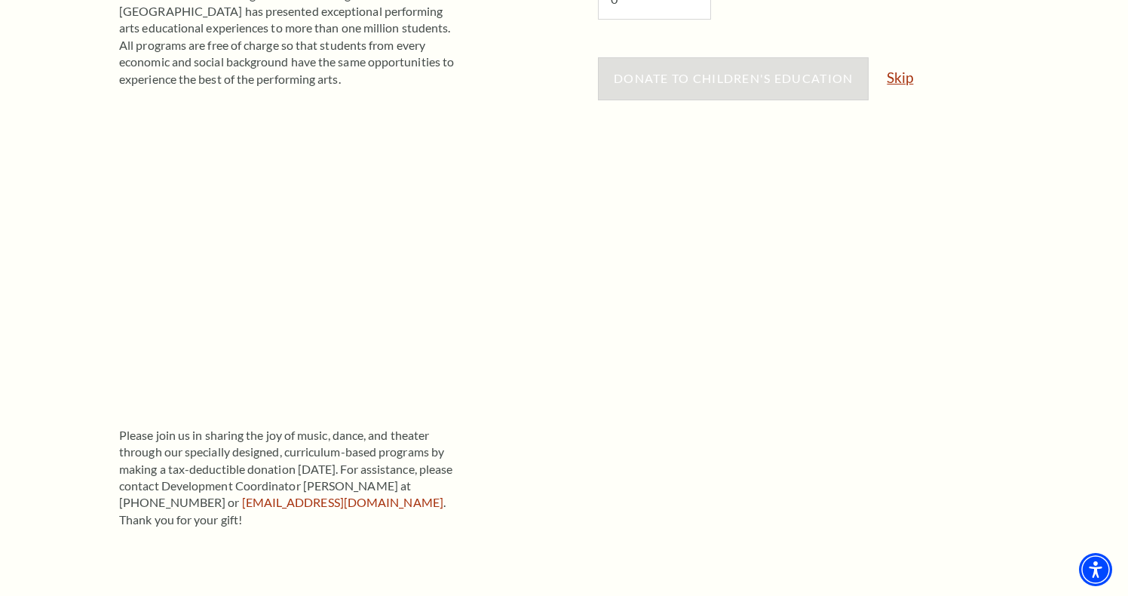
click at [901, 75] on link "Skip" at bounding box center [900, 77] width 26 height 14
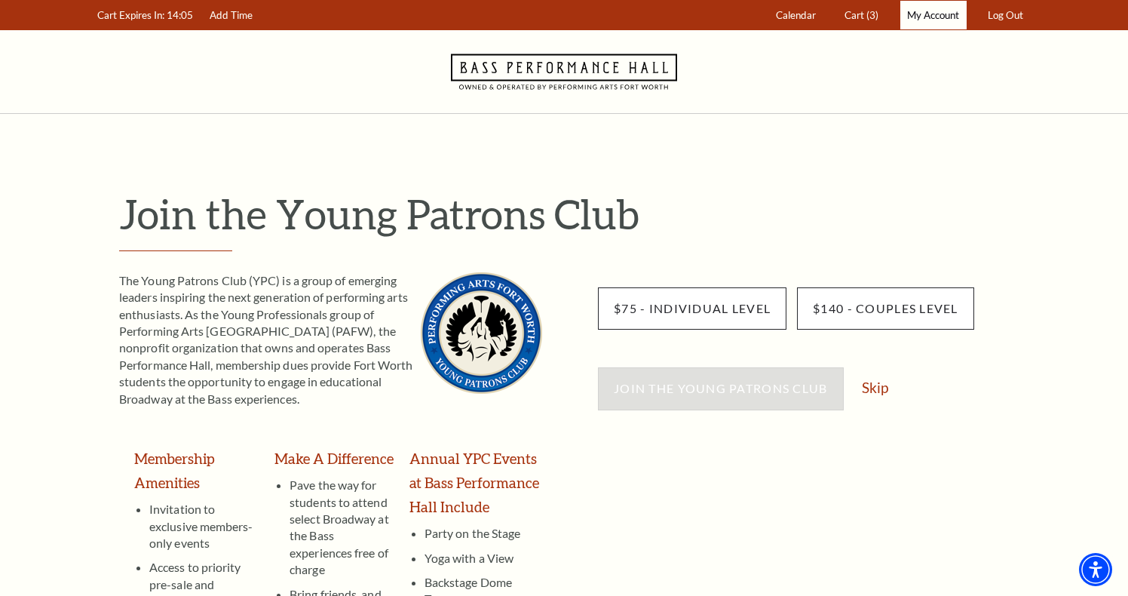
click at [945, 14] on span "My Account" at bounding box center [933, 15] width 52 height 12
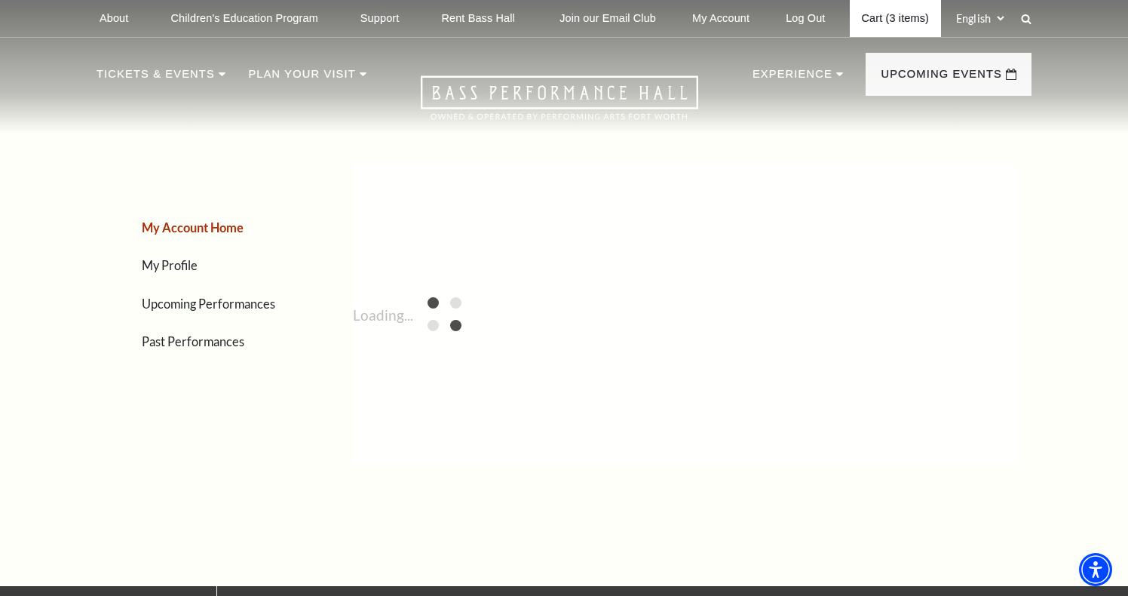
click at [862, 23] on link "Cart (3 items)" at bounding box center [895, 18] width 91 height 37
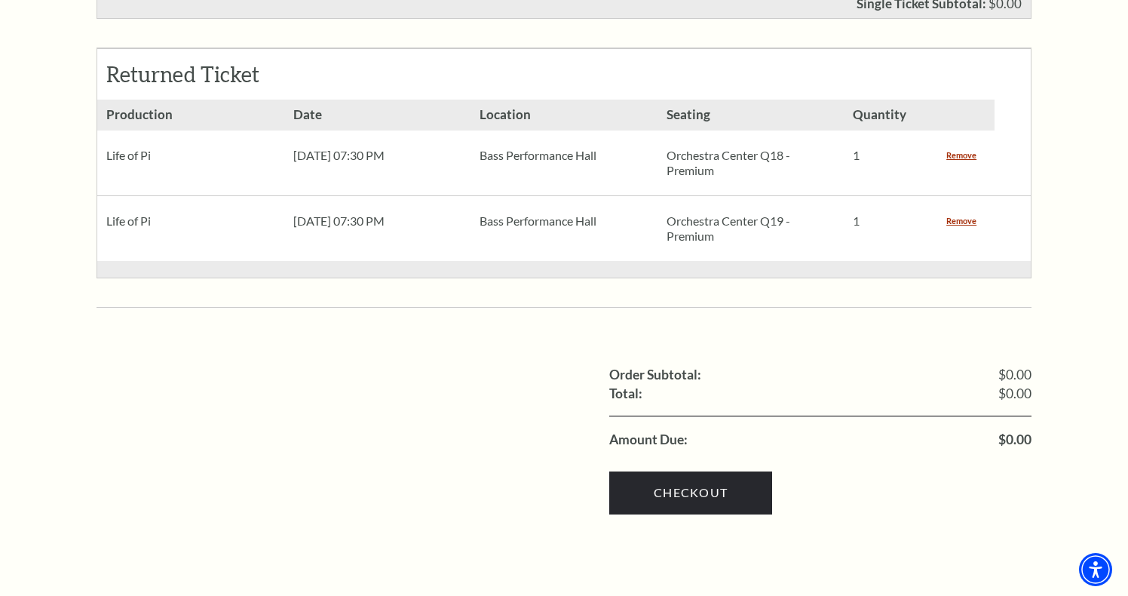
scroll to position [938, 0]
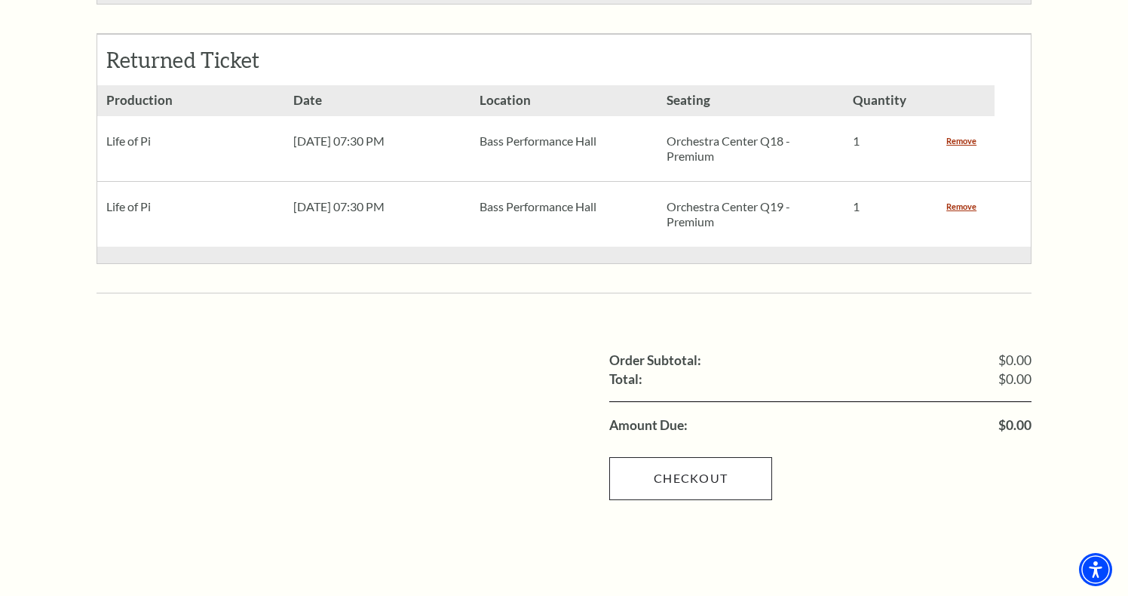
click at [726, 457] on link "Checkout" at bounding box center [690, 478] width 163 height 42
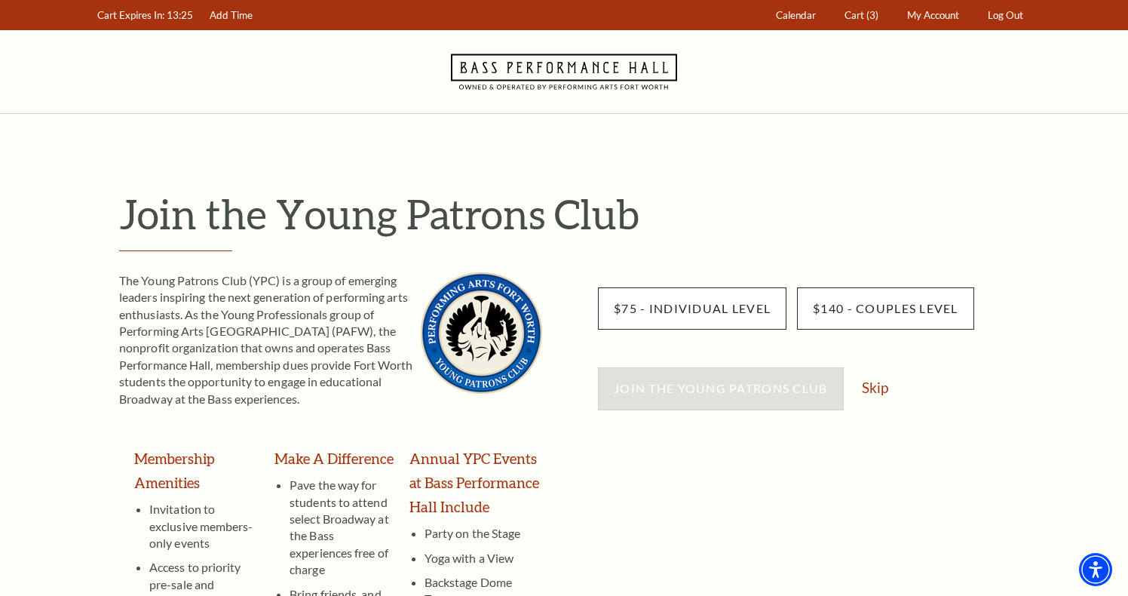
click at [873, 496] on div "$75 - Individual Level $140 - Couples Level Join the Young Patrons Club Skip" at bounding box center [815, 543] width 434 height 542
click at [874, 386] on link "Skip" at bounding box center [875, 387] width 26 height 14
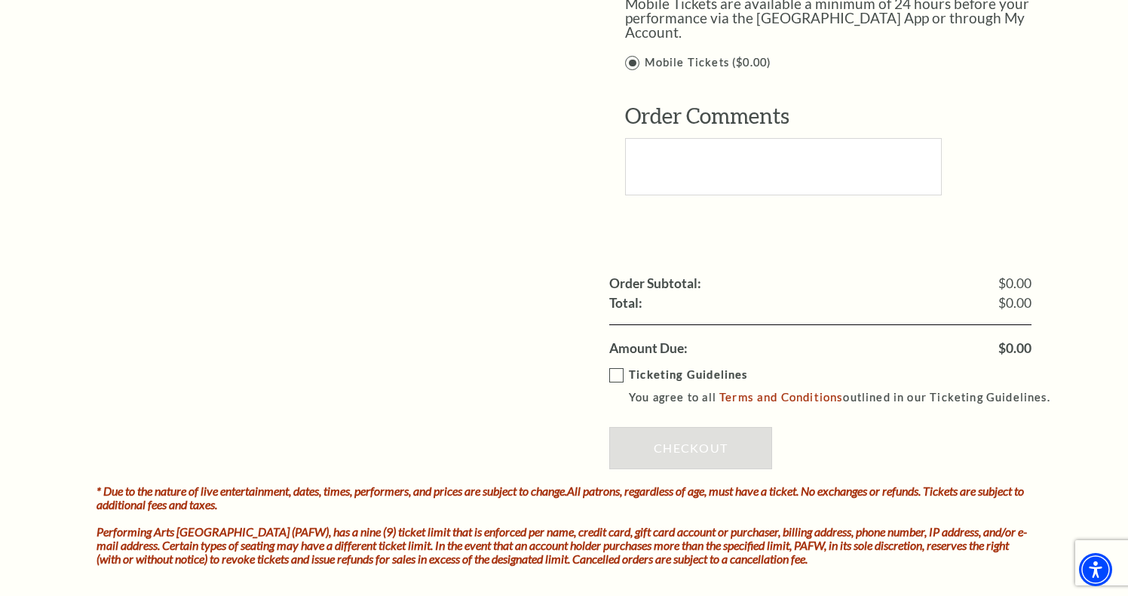
scroll to position [1317, 0]
click at [617, 365] on label "Ticketing Guidelines You agree to all Terms and Conditions outlined in our Tick…" at bounding box center [836, 385] width 455 height 41
click at [0, 0] on input "Ticketing Guidelines You agree to all Terms and Conditions outlined in our Tick…" at bounding box center [0, 0] width 0 height 0
click at [689, 434] on link "Checkout" at bounding box center [690, 447] width 163 height 42
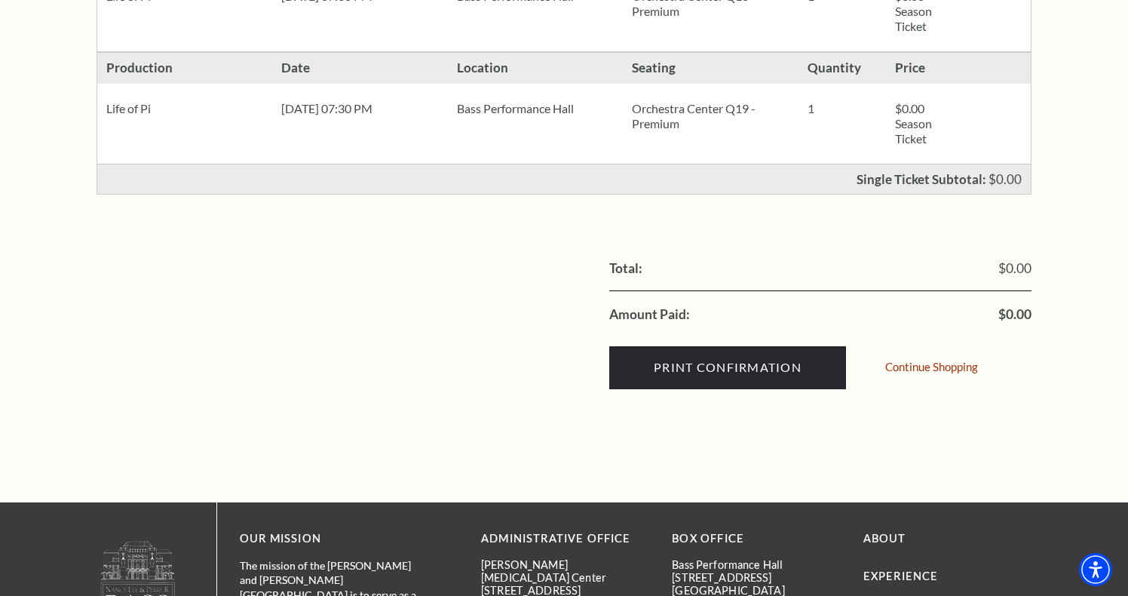
scroll to position [635, 0]
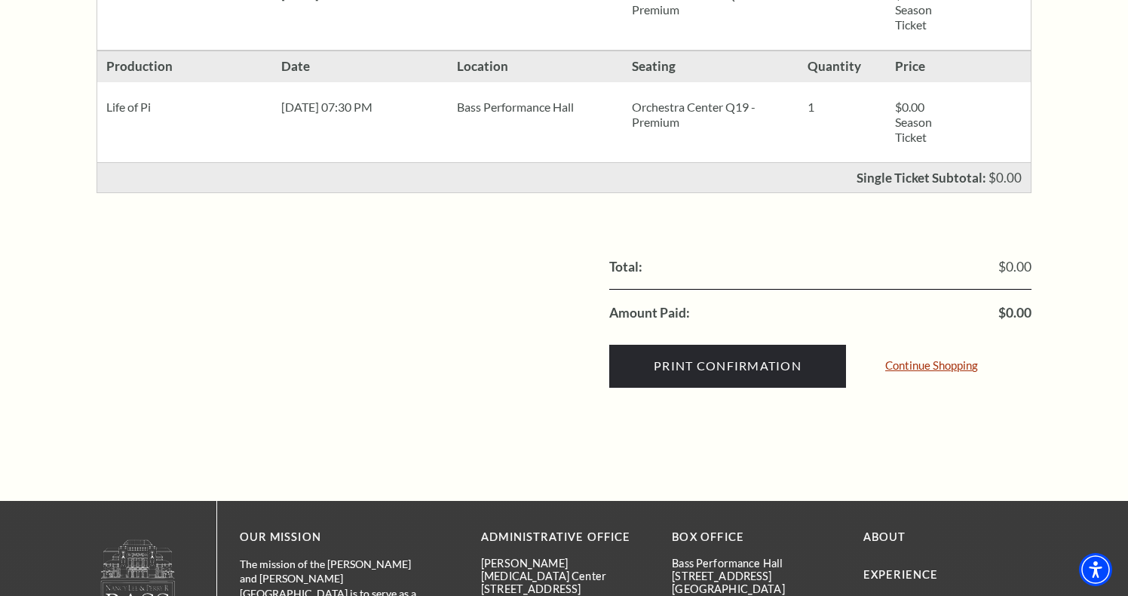
click at [943, 368] on link "Continue Shopping" at bounding box center [931, 365] width 93 height 11
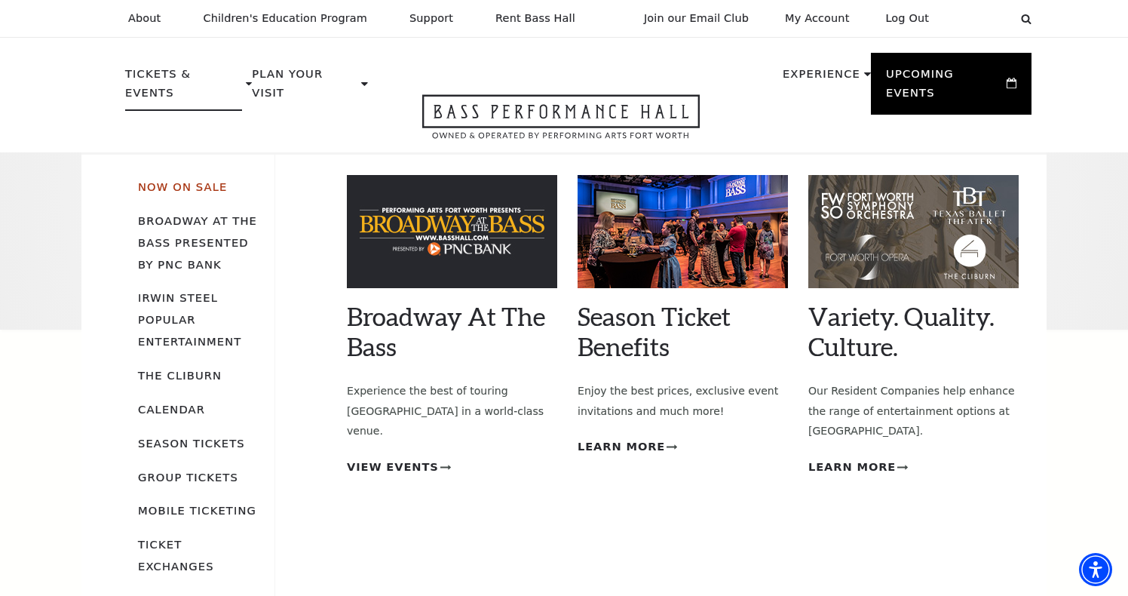
click at [211, 180] on link "Now On Sale" at bounding box center [182, 186] width 89 height 13
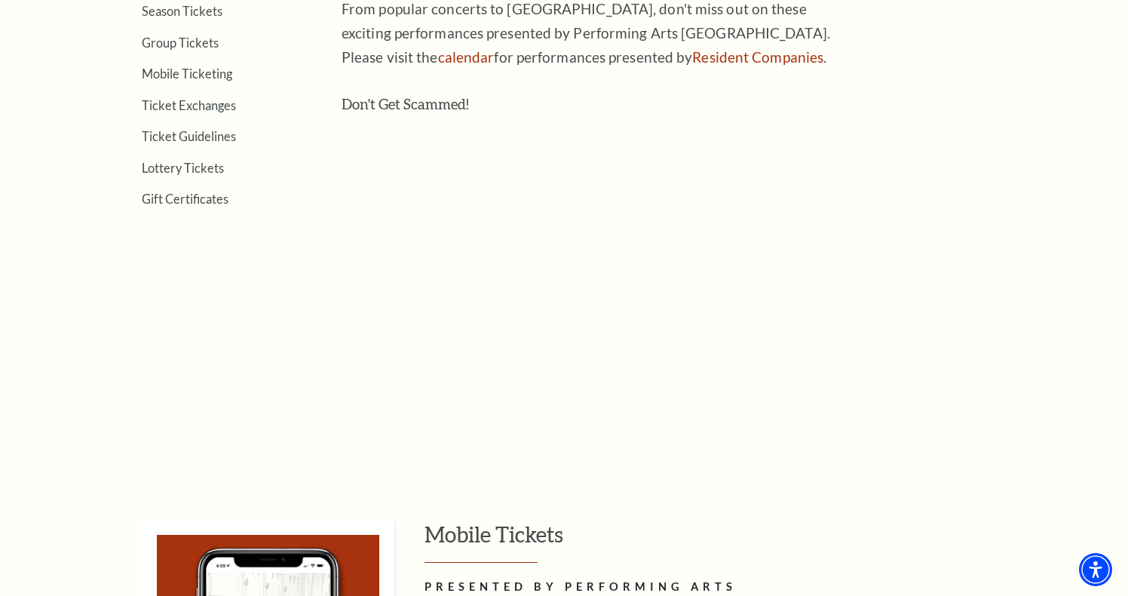
scroll to position [517, 0]
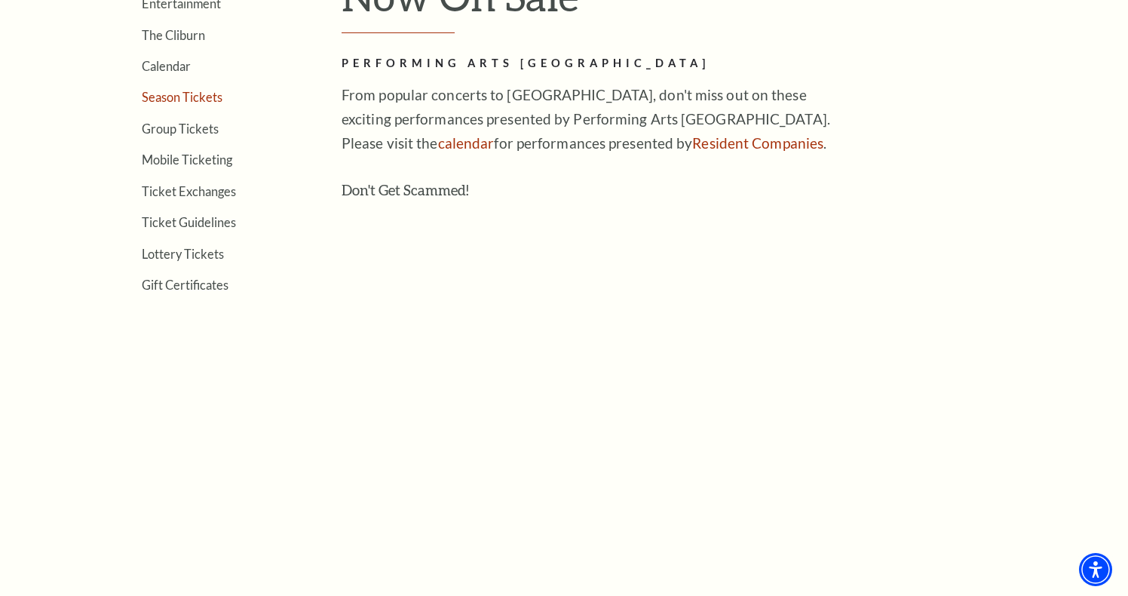
click at [204, 95] on link "Season Tickets" at bounding box center [182, 97] width 81 height 14
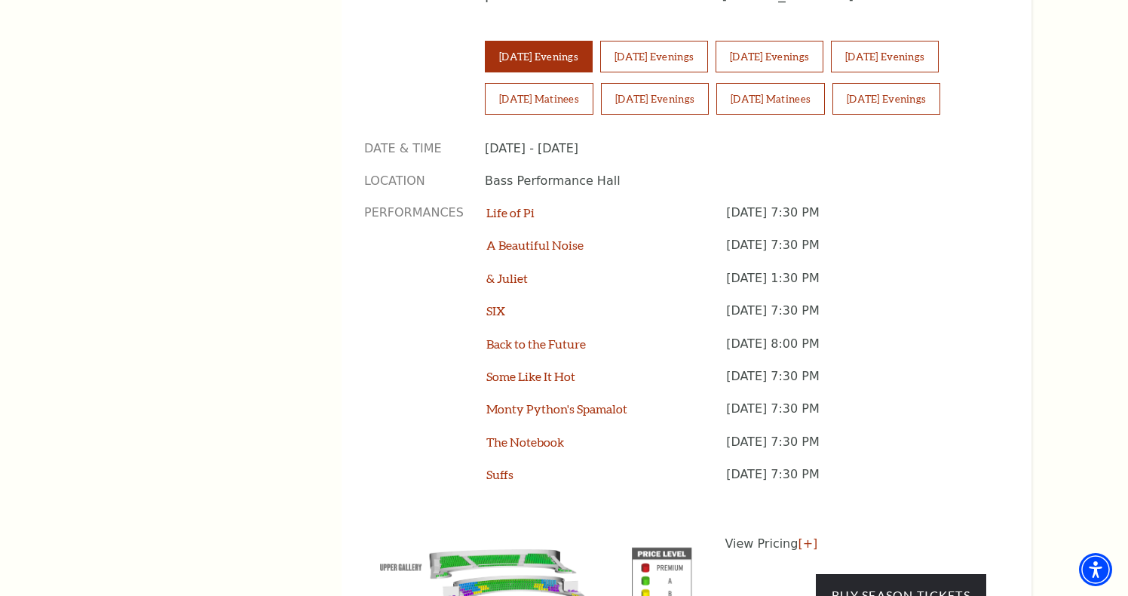
scroll to position [1082, 0]
